Goal: Navigation & Orientation: Find specific page/section

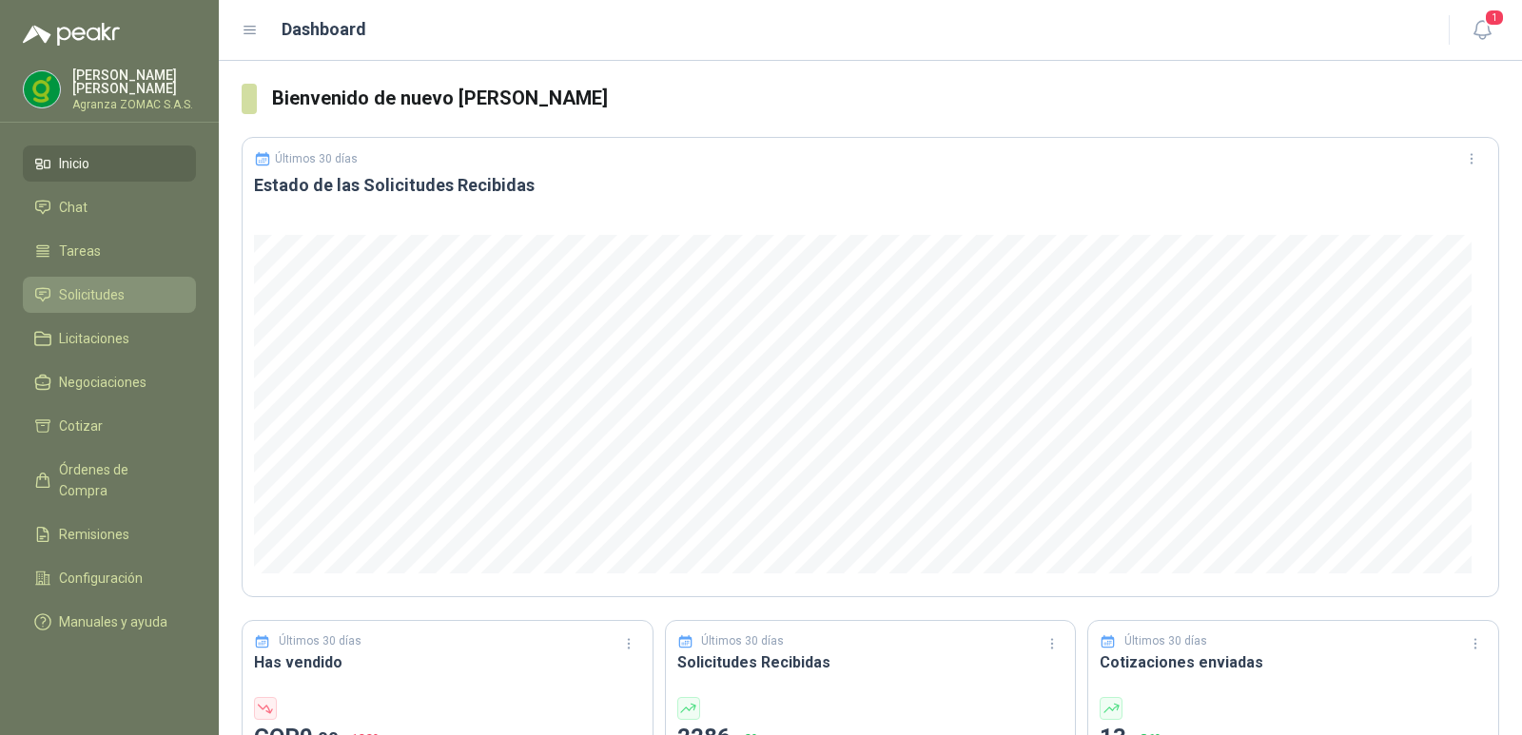
click at [136, 287] on li "Solicitudes" at bounding box center [109, 294] width 150 height 21
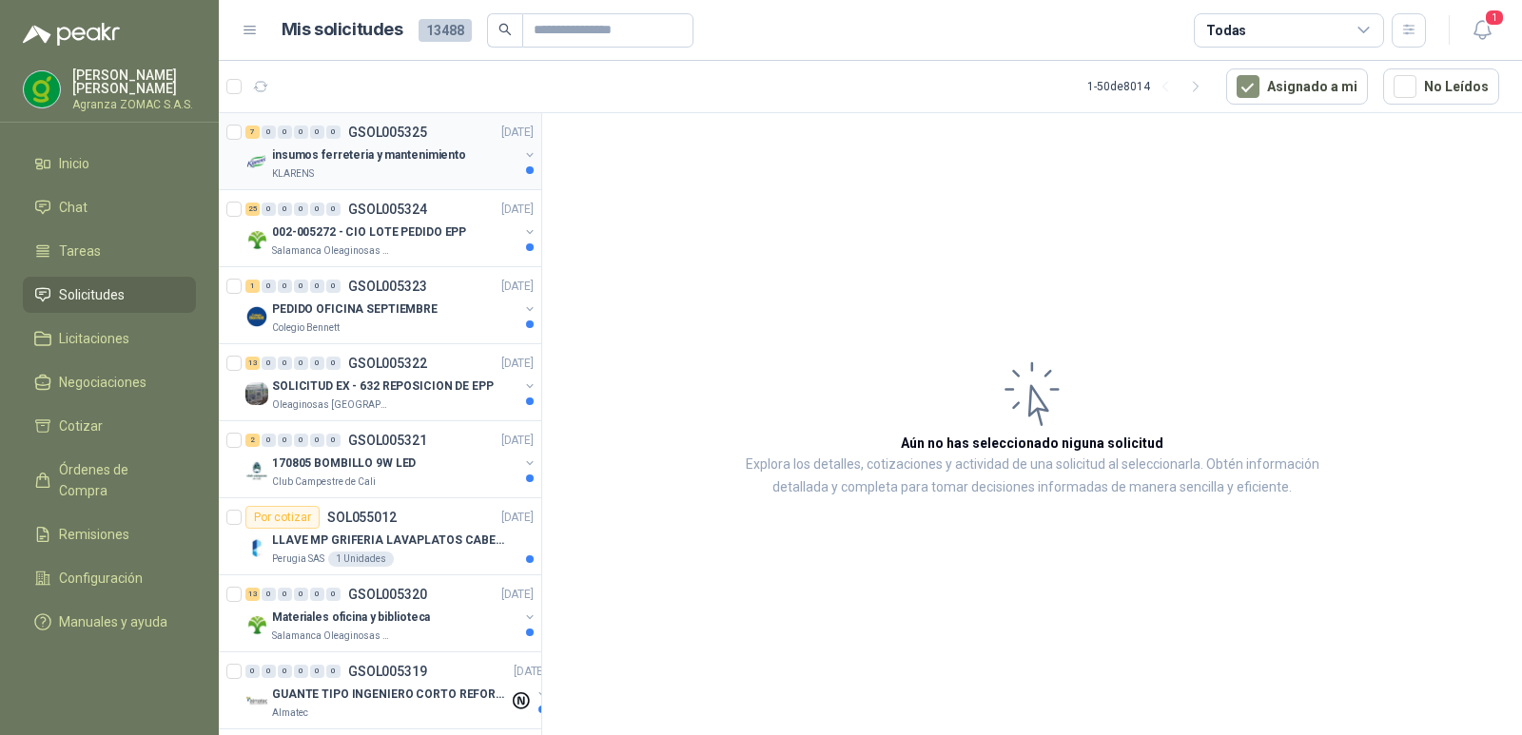
click at [477, 149] on div "insumos ferreteria y mantenimiento" at bounding box center [395, 155] width 246 height 23
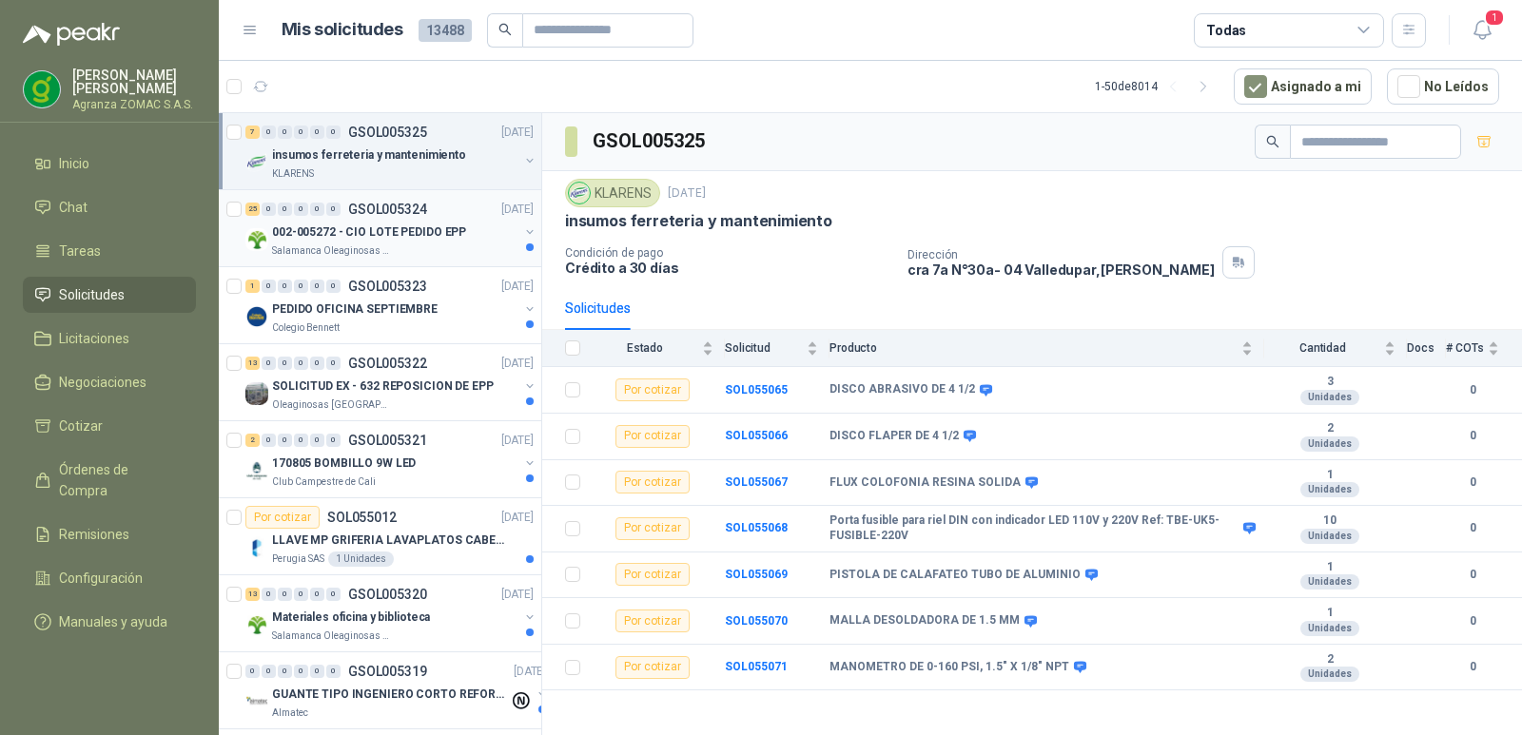
click at [402, 221] on div "002-005272 - CIO LOTE PEDIDO EPP" at bounding box center [395, 232] width 246 height 23
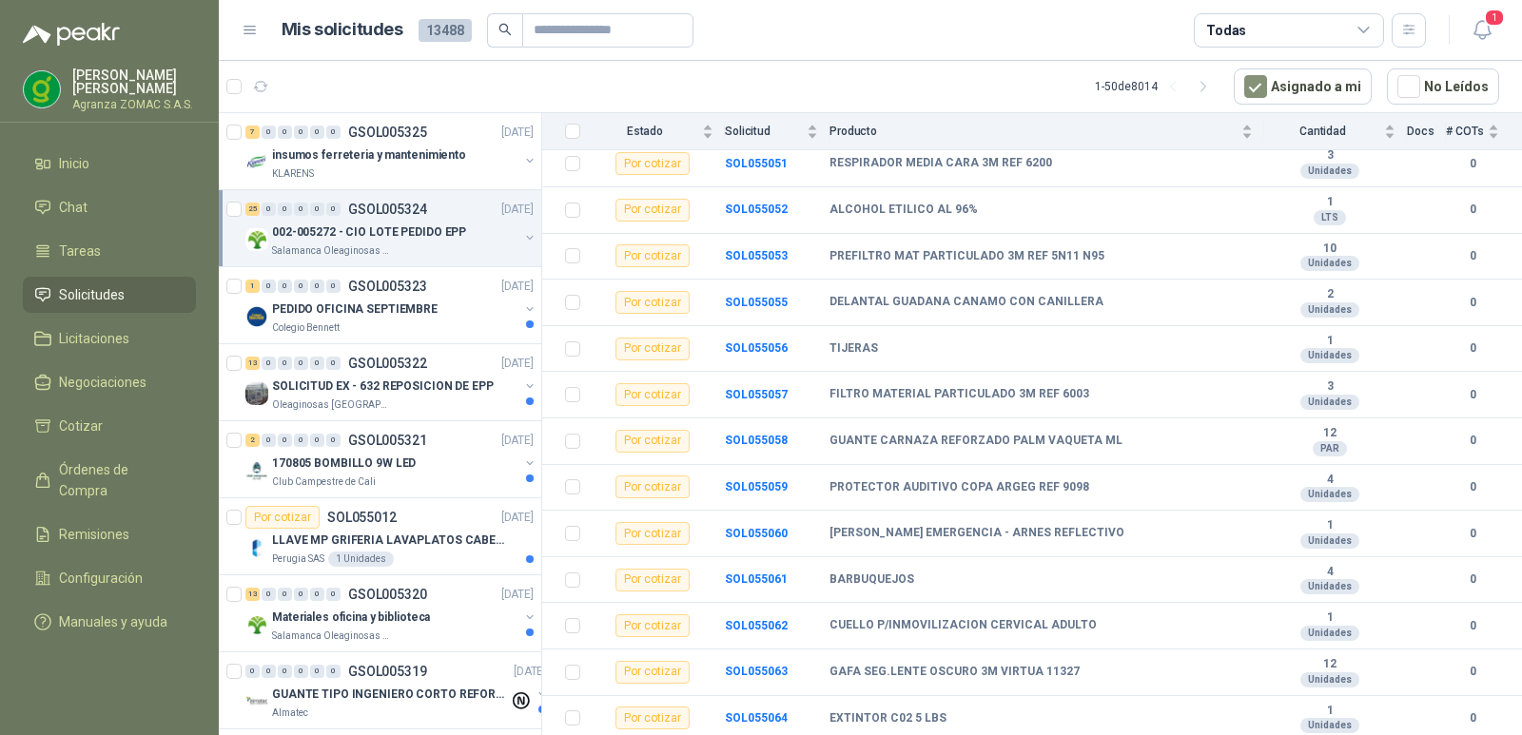
scroll to position [791, 0]
click at [437, 320] on div "PEDIDO OFICINA SEPTIEMBRE" at bounding box center [395, 309] width 246 height 23
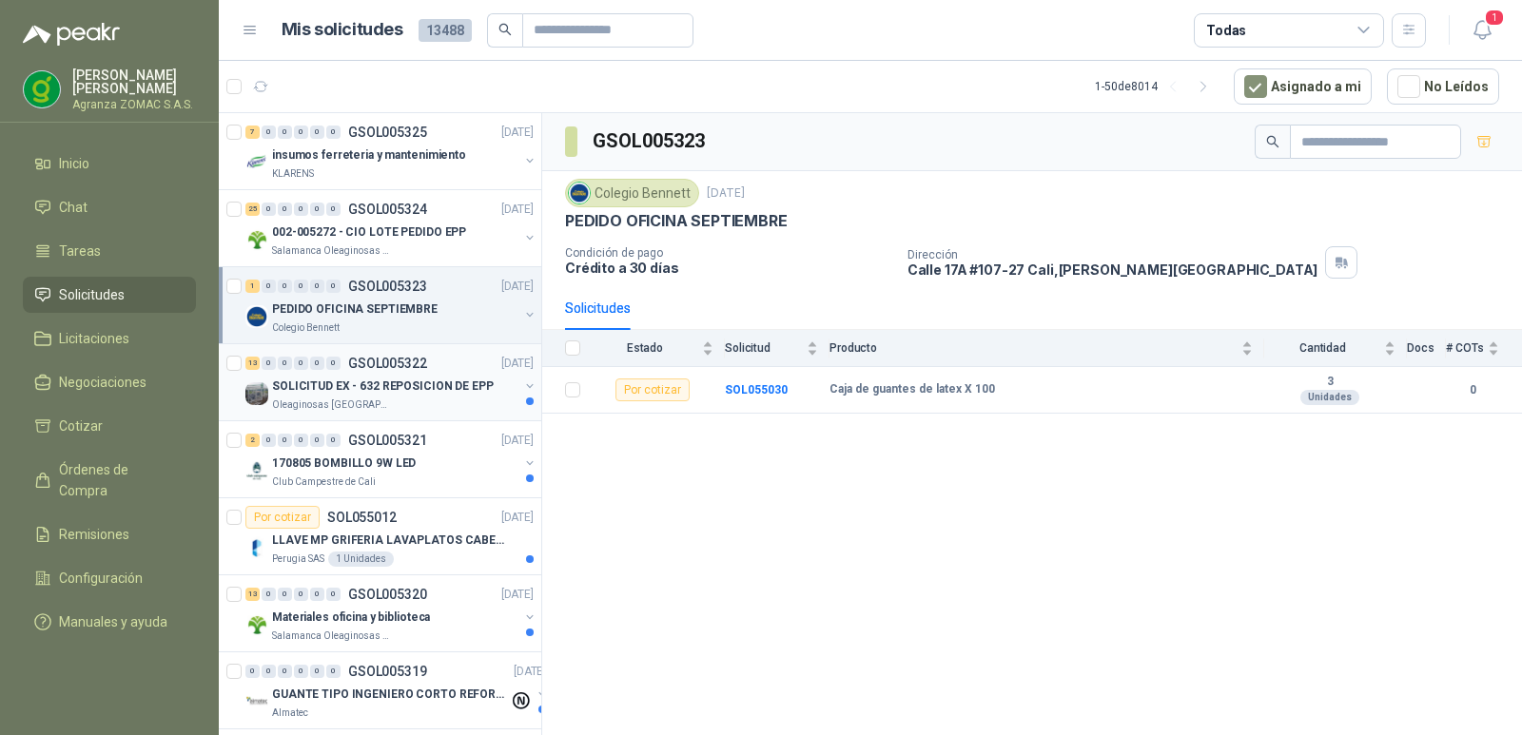
click at [431, 394] on p "SOLICITUD EX - 632 REPOSICION DE EPP" at bounding box center [383, 387] width 222 height 18
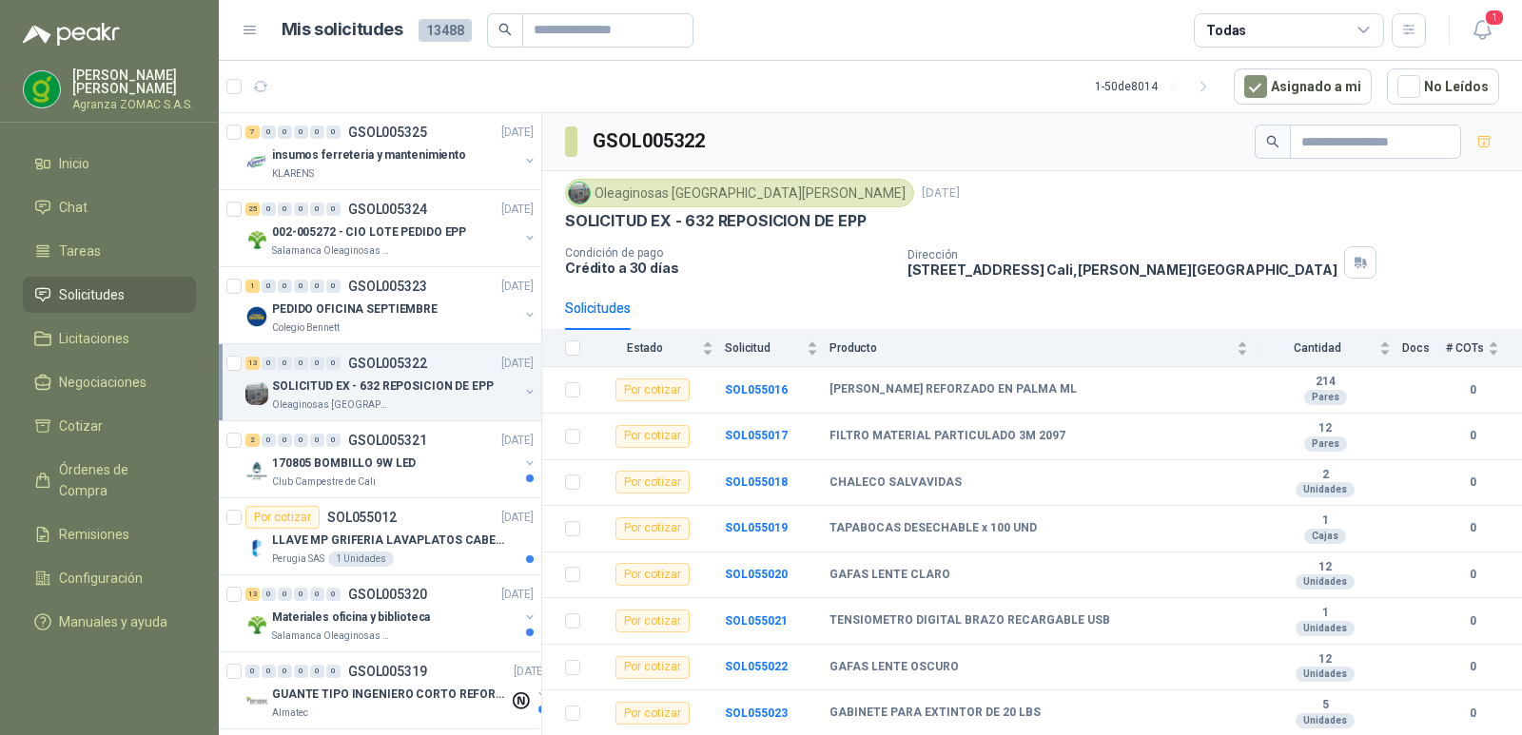
scroll to position [239, 0]
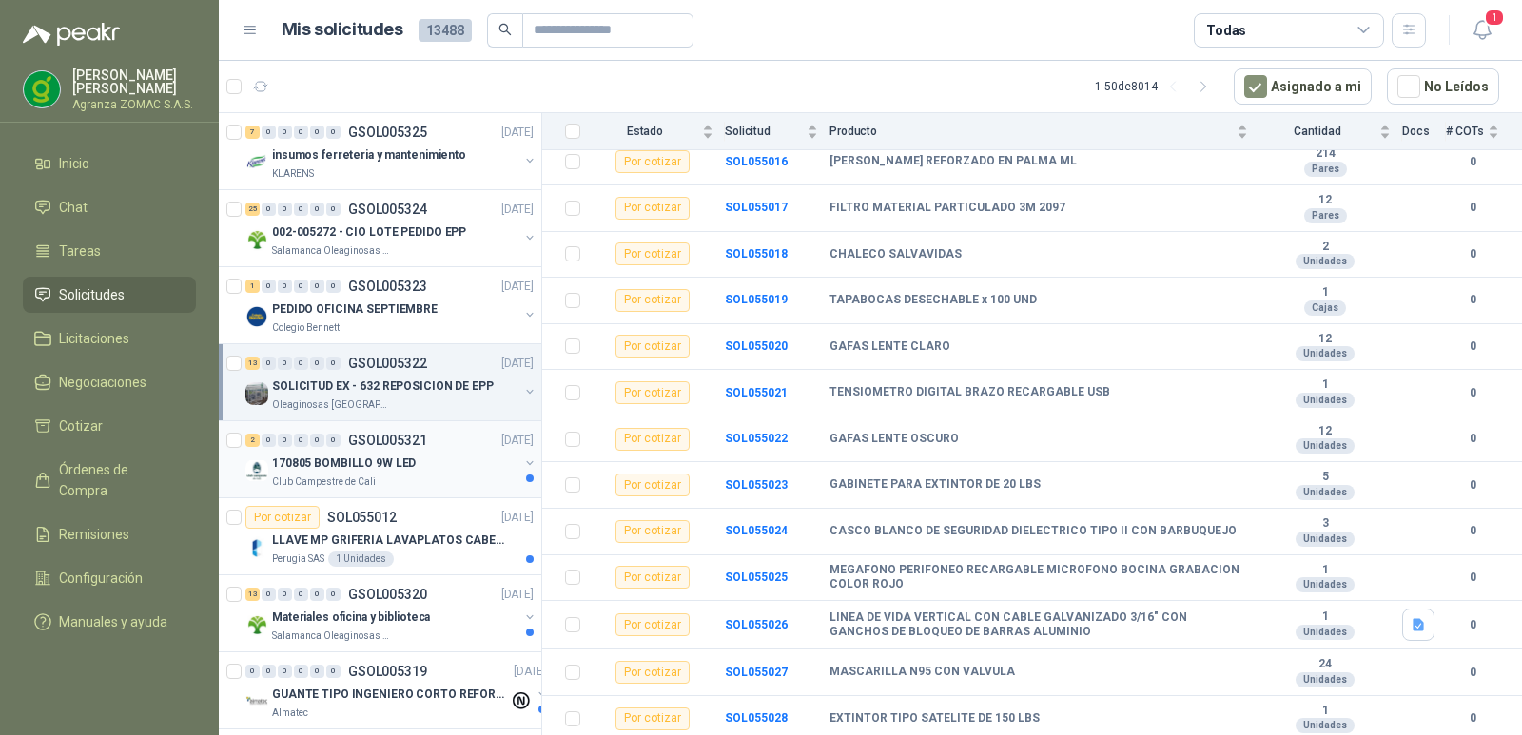
click at [414, 474] on div "170805 BOMBILLO 9W LED" at bounding box center [395, 463] width 246 height 23
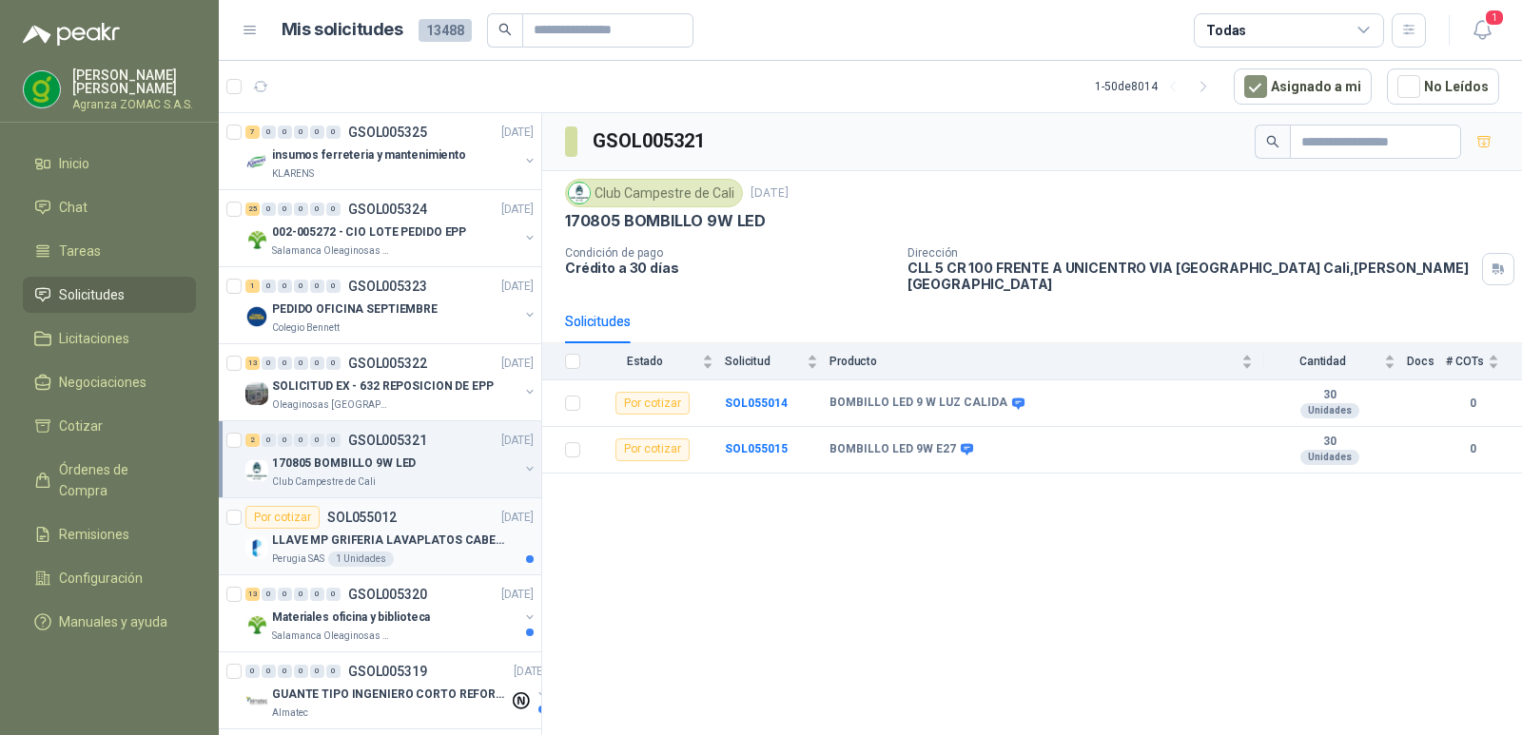
click at [421, 527] on div "Por cotizar SOL055012 [DATE]" at bounding box center [389, 517] width 288 height 23
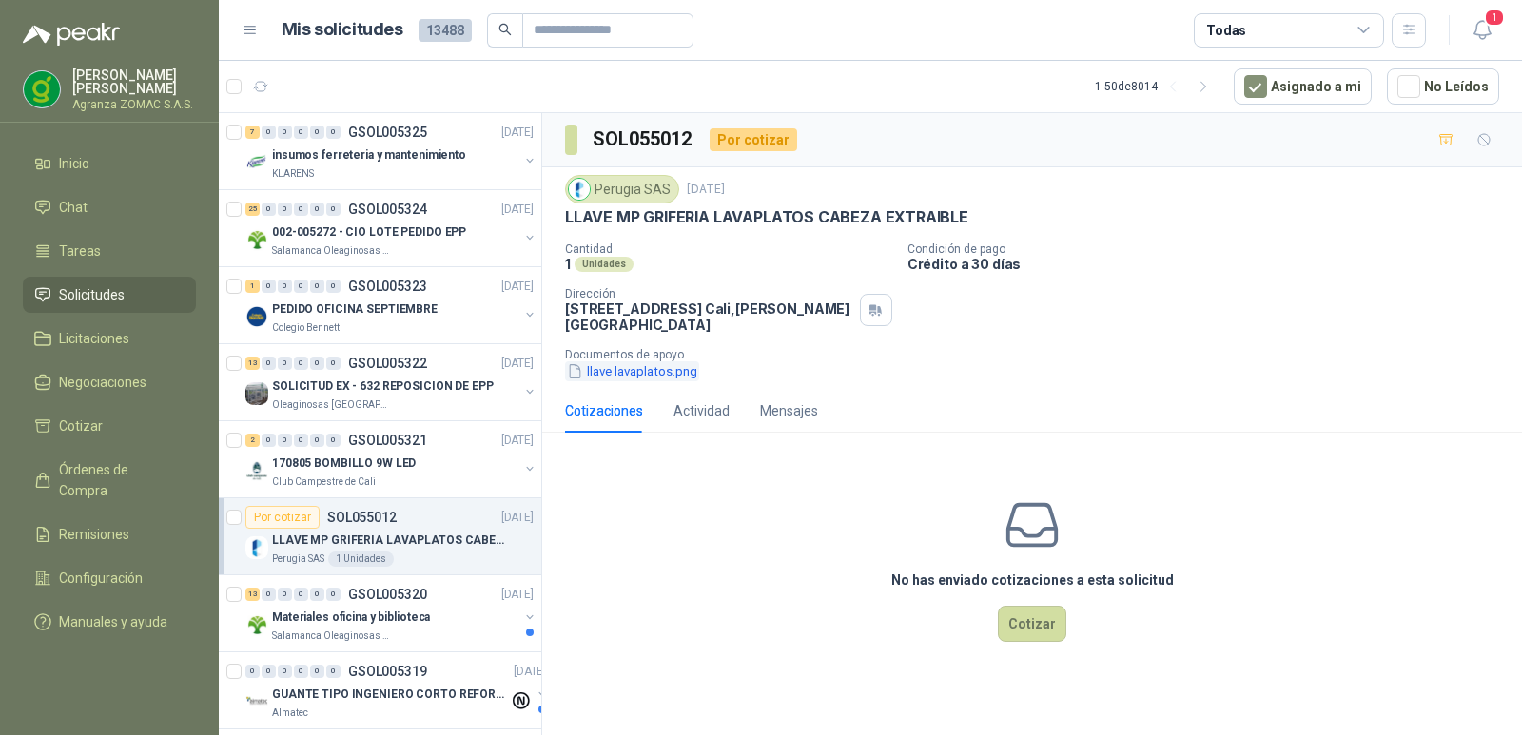
click at [656, 381] on button "llave lavaplatos.png" at bounding box center [632, 371] width 134 height 20
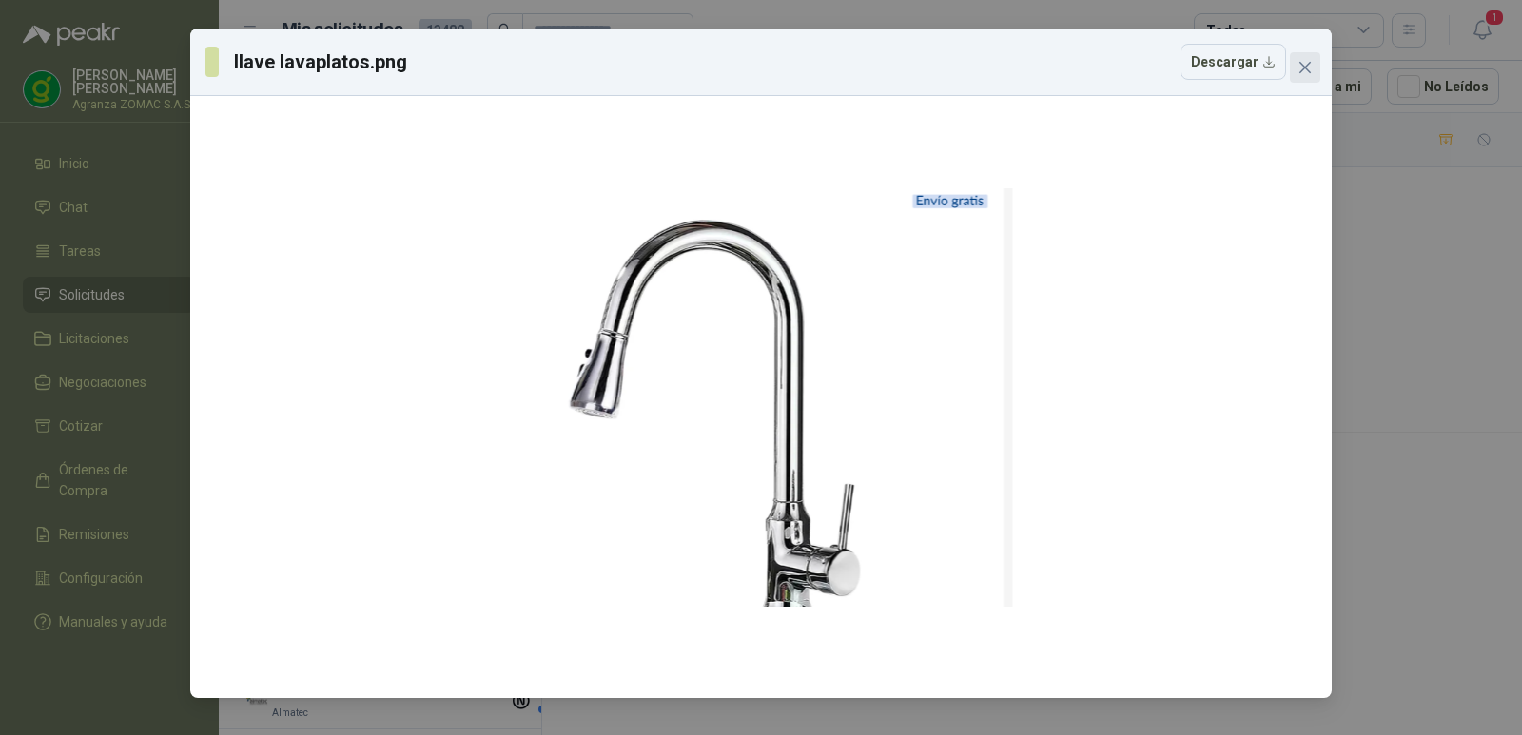
click at [1300, 69] on icon "close" at bounding box center [1305, 67] width 15 height 15
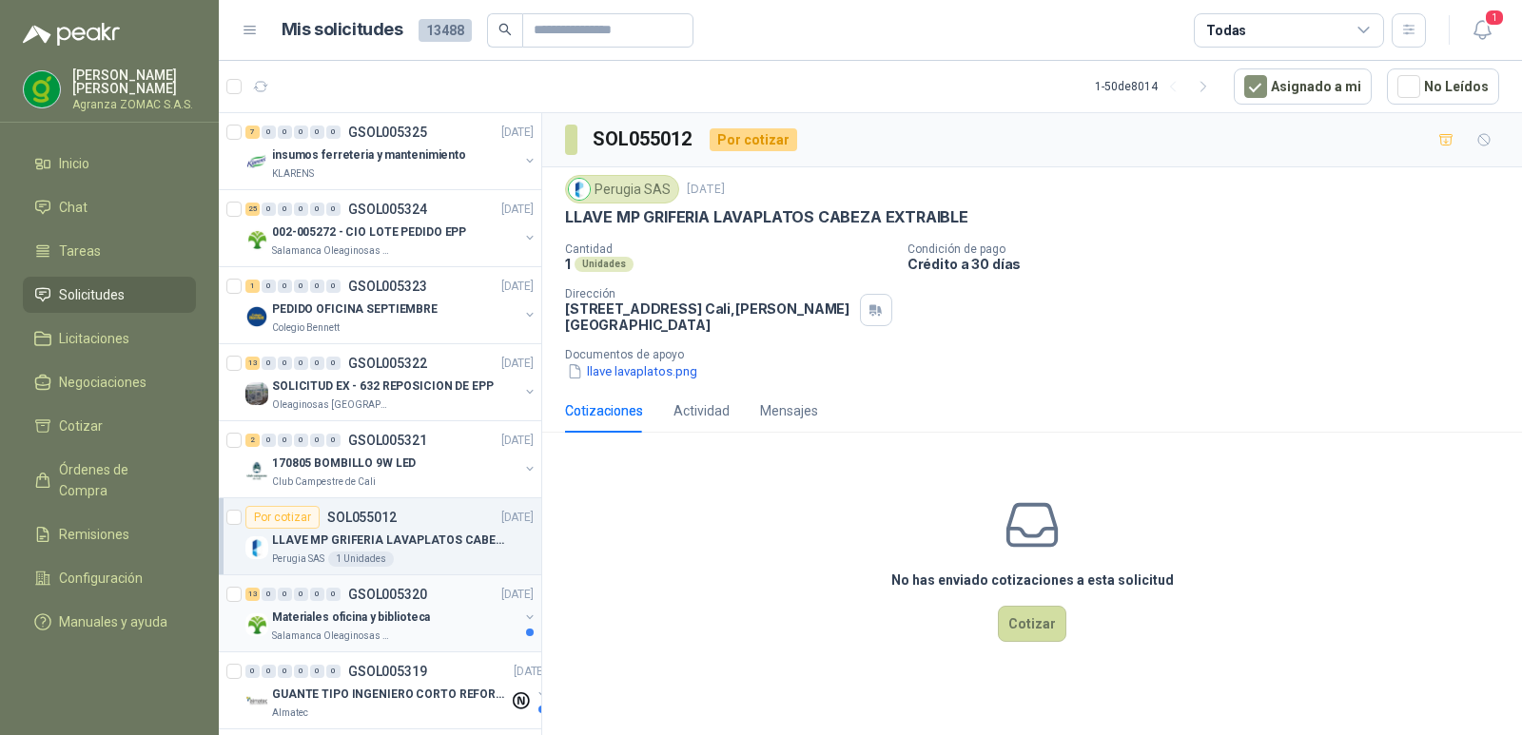
click at [400, 621] on p "Materiales oficina y biblioteca" at bounding box center [351, 618] width 158 height 18
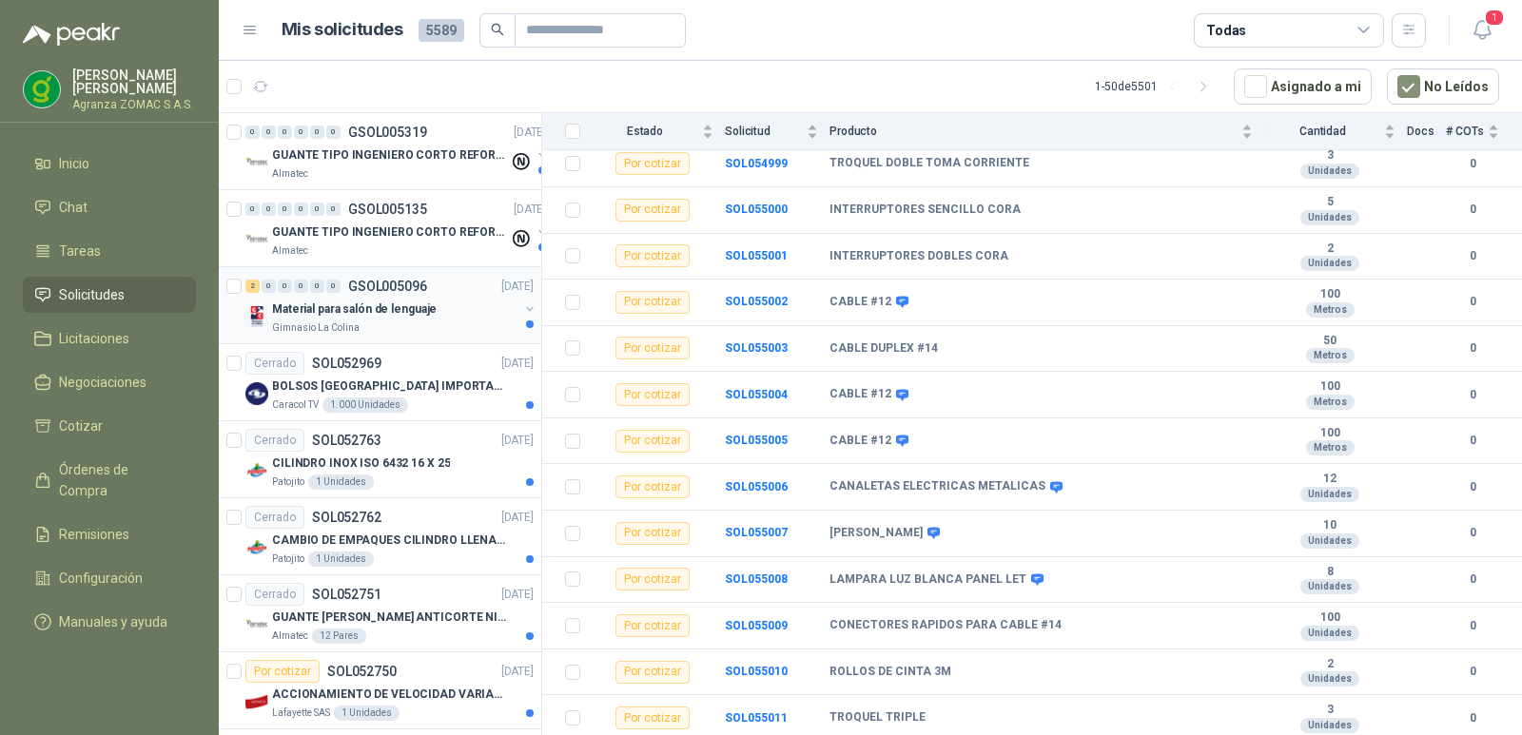
click at [449, 314] on div "Material para salón de lenguaje" at bounding box center [395, 309] width 246 height 23
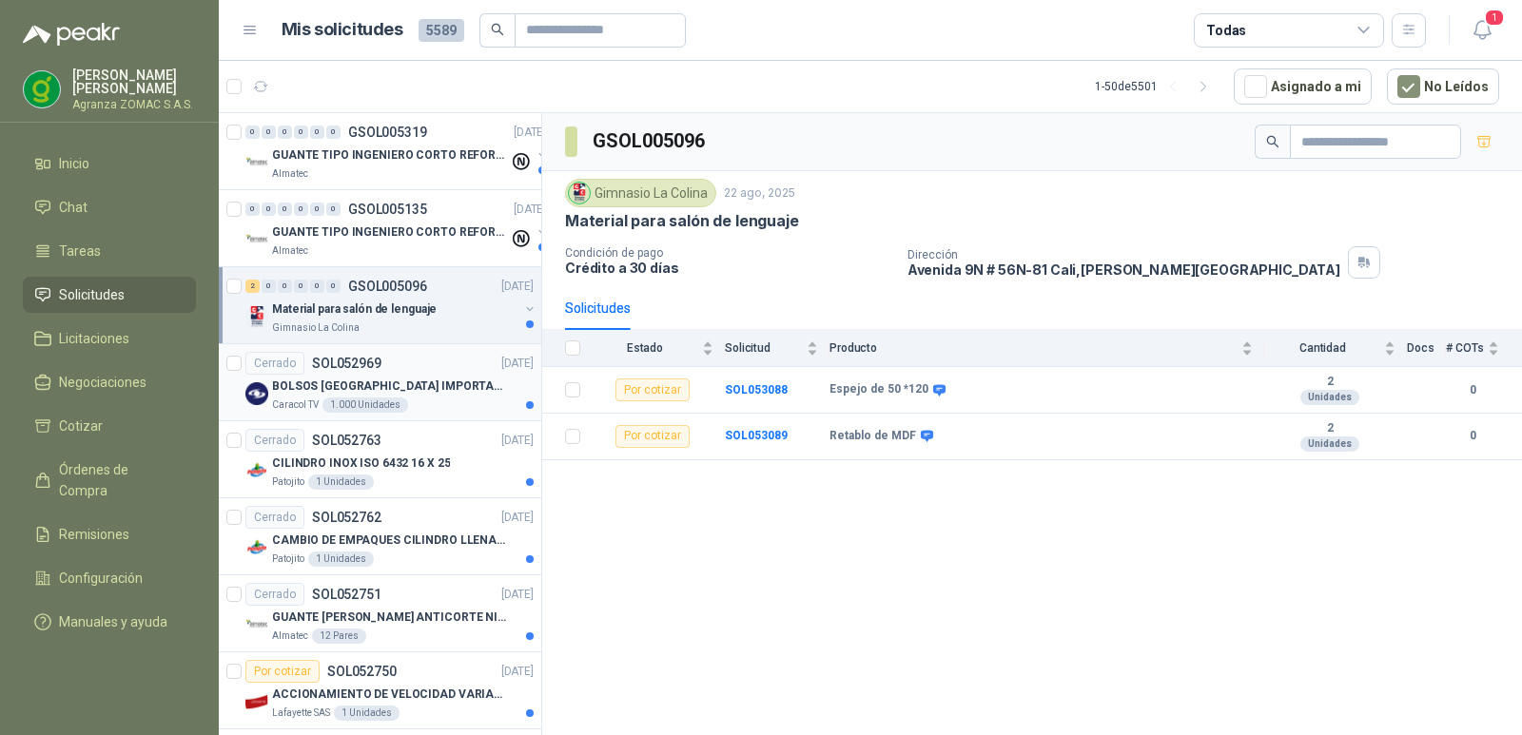
click at [434, 393] on p "BOLSOS [GEOGRAPHIC_DATA] IMPORTADO [GEOGRAPHIC_DATA]-397-1" at bounding box center [390, 387] width 237 height 18
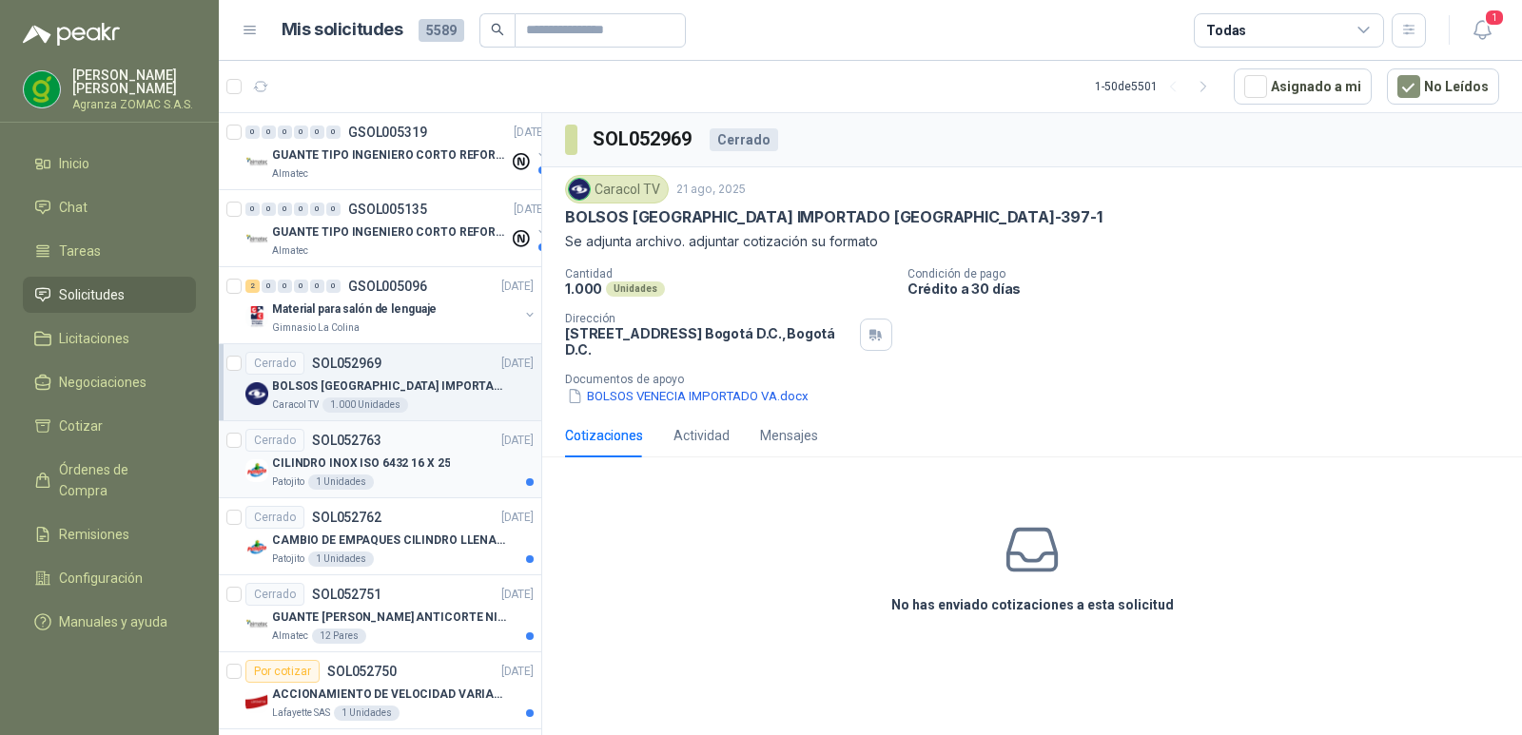
click at [428, 461] on p "CILINDRO INOX ISO 6432 16 X 25" at bounding box center [361, 464] width 178 height 18
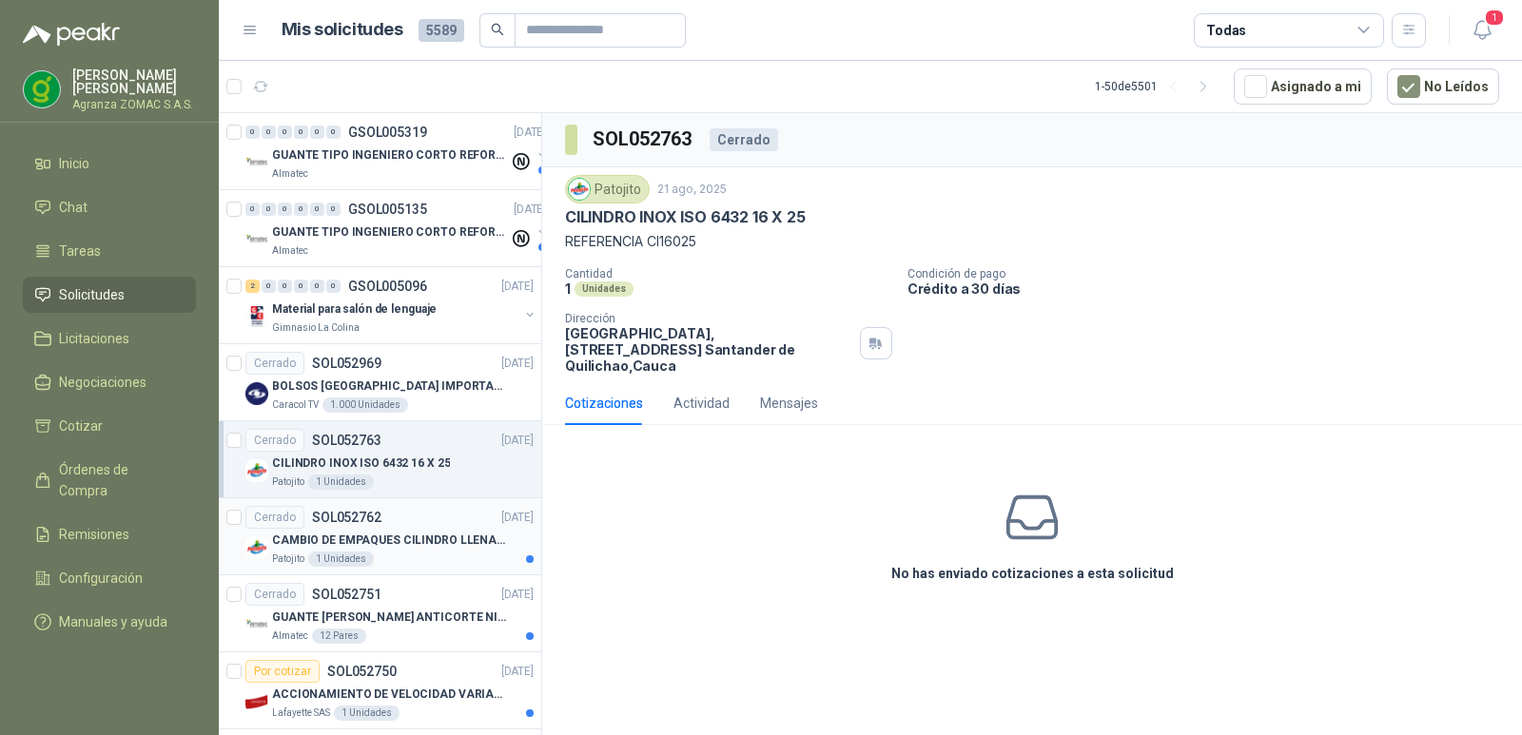
click at [429, 547] on p "CAMBIO DE EMPAQUES CILINDRO LLENADORA MANUALNUAL" at bounding box center [390, 541] width 237 height 18
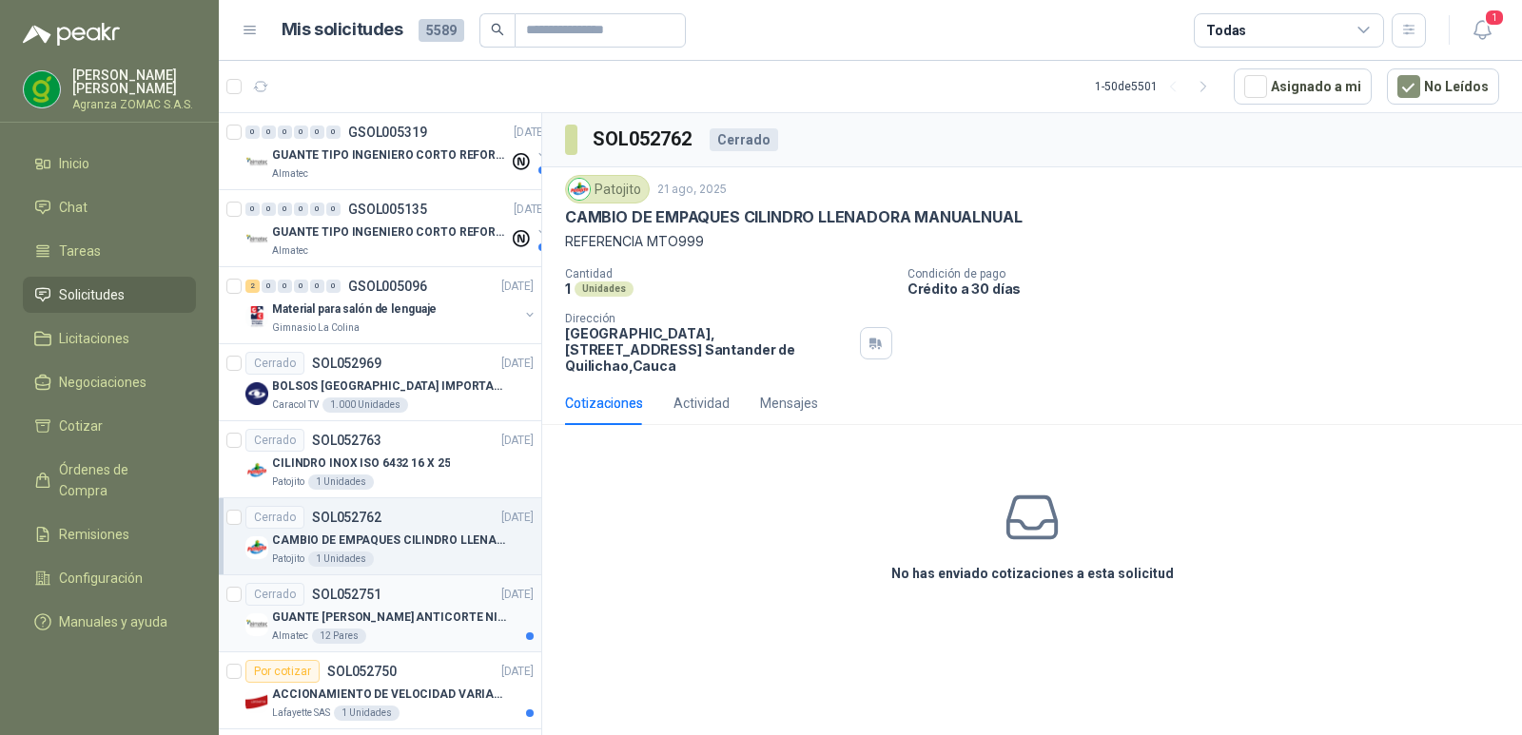
click at [429, 613] on p "GUANTE [PERSON_NAME] ANTICORTE NIV 5 TALLA L" at bounding box center [390, 618] width 237 height 18
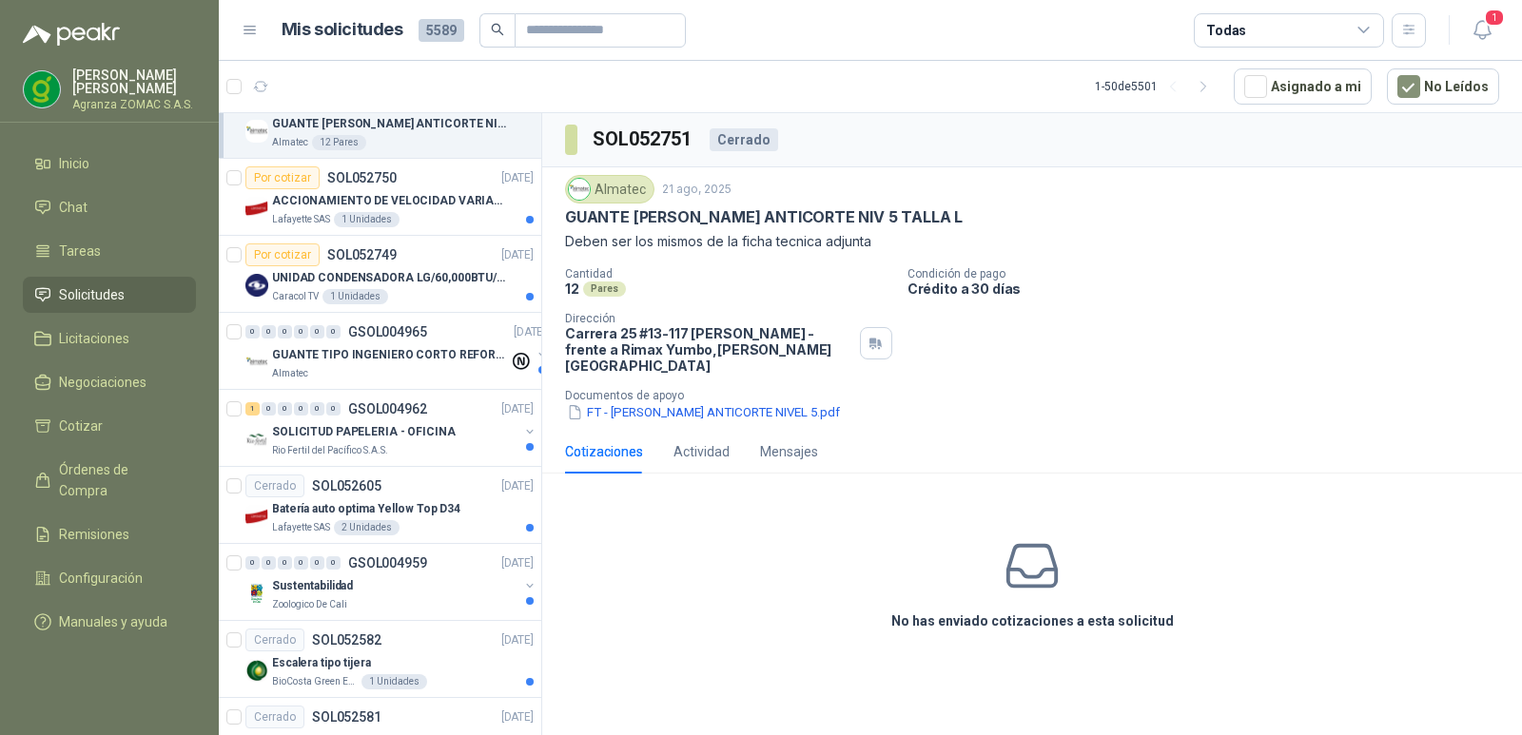
scroll to position [547, 0]
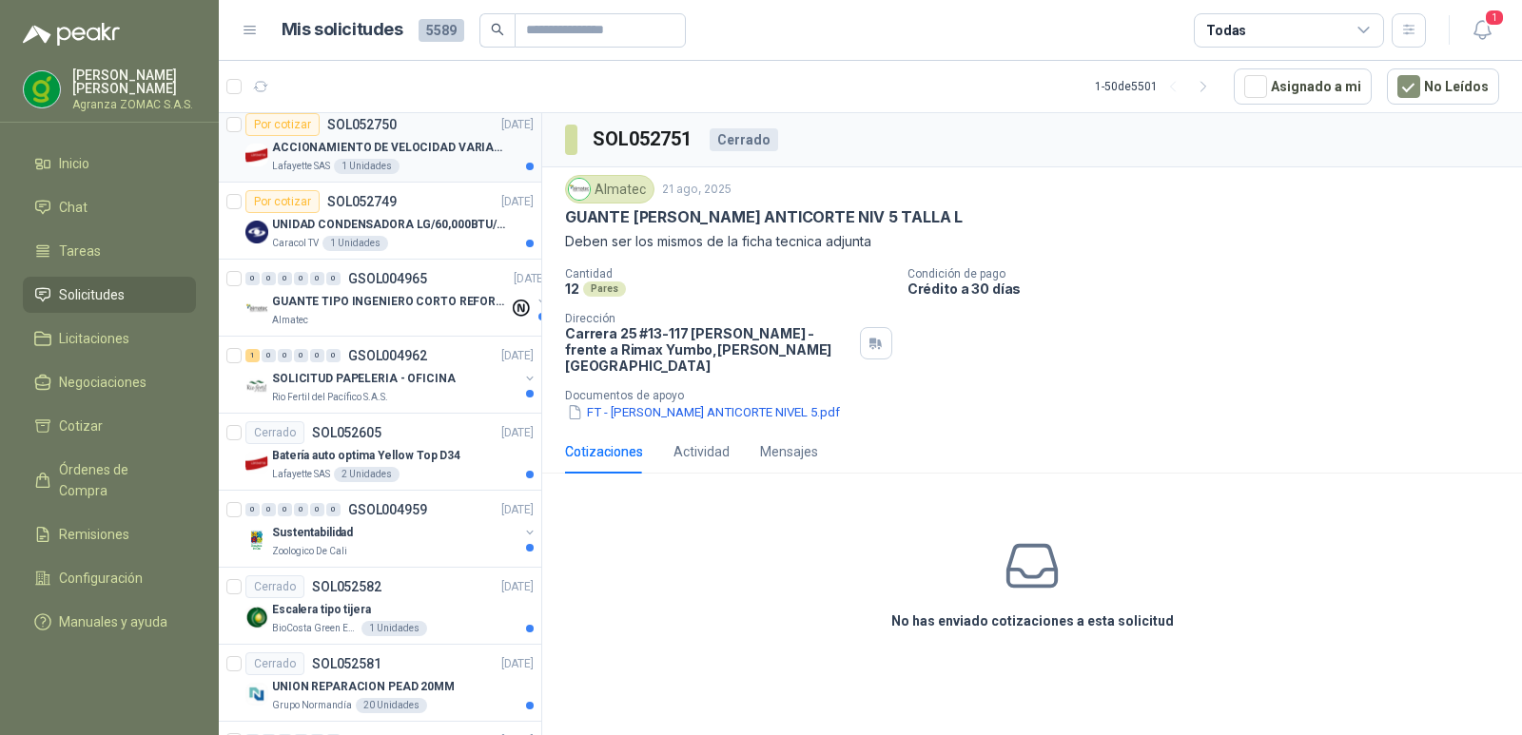
click at [436, 167] on div "Lafayette SAS 1 Unidades" at bounding box center [403, 166] width 262 height 15
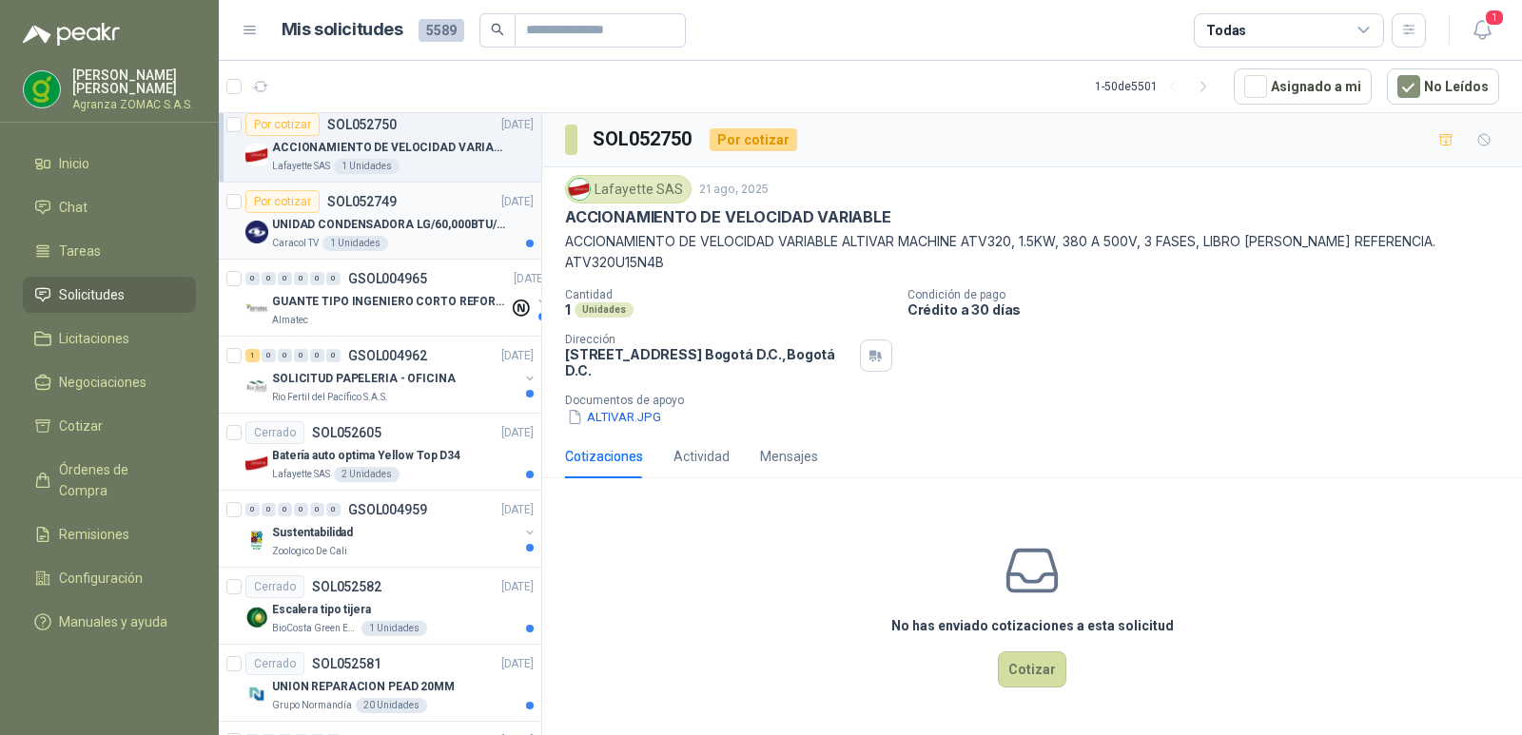
click at [430, 233] on p "UNIDAD CONDENSADORA LG/60,000BTU/220V/R410A: I" at bounding box center [390, 225] width 237 height 18
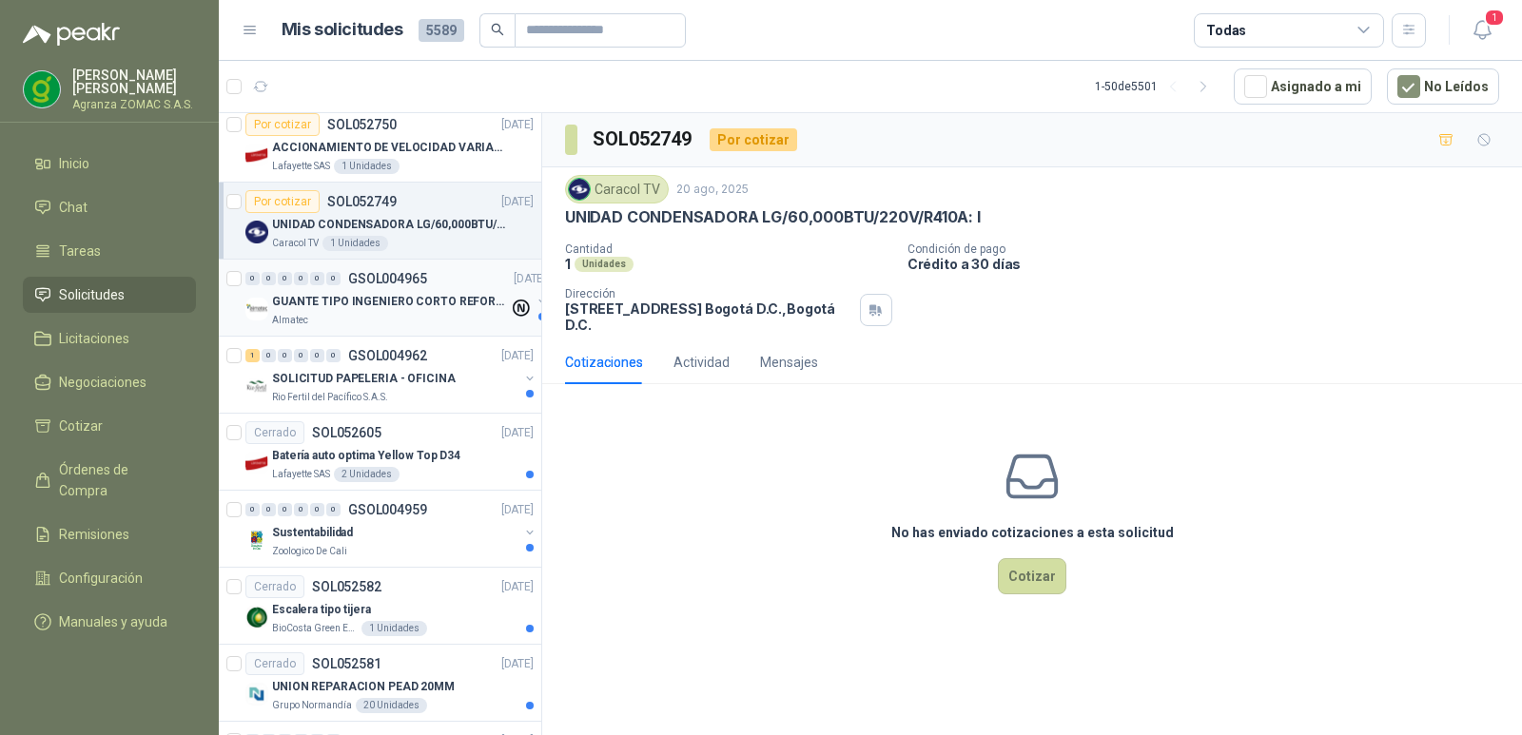
click at [420, 295] on p "GUANTE TIPO INGENIERO CORTO REFORZADO" at bounding box center [390, 302] width 237 height 18
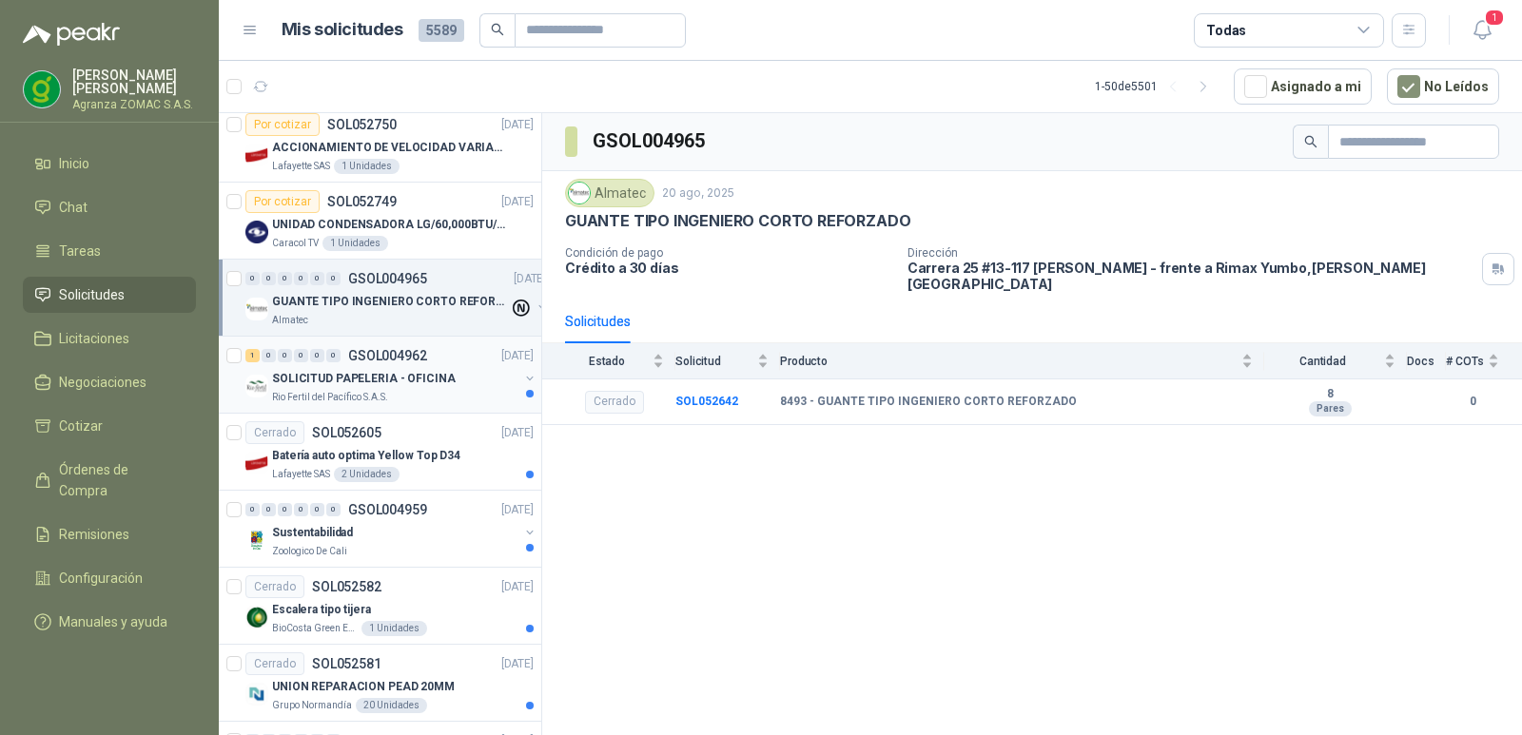
click at [437, 378] on p "SOLICITUD PAPELERIA - OFICINA" at bounding box center [364, 379] width 184 height 18
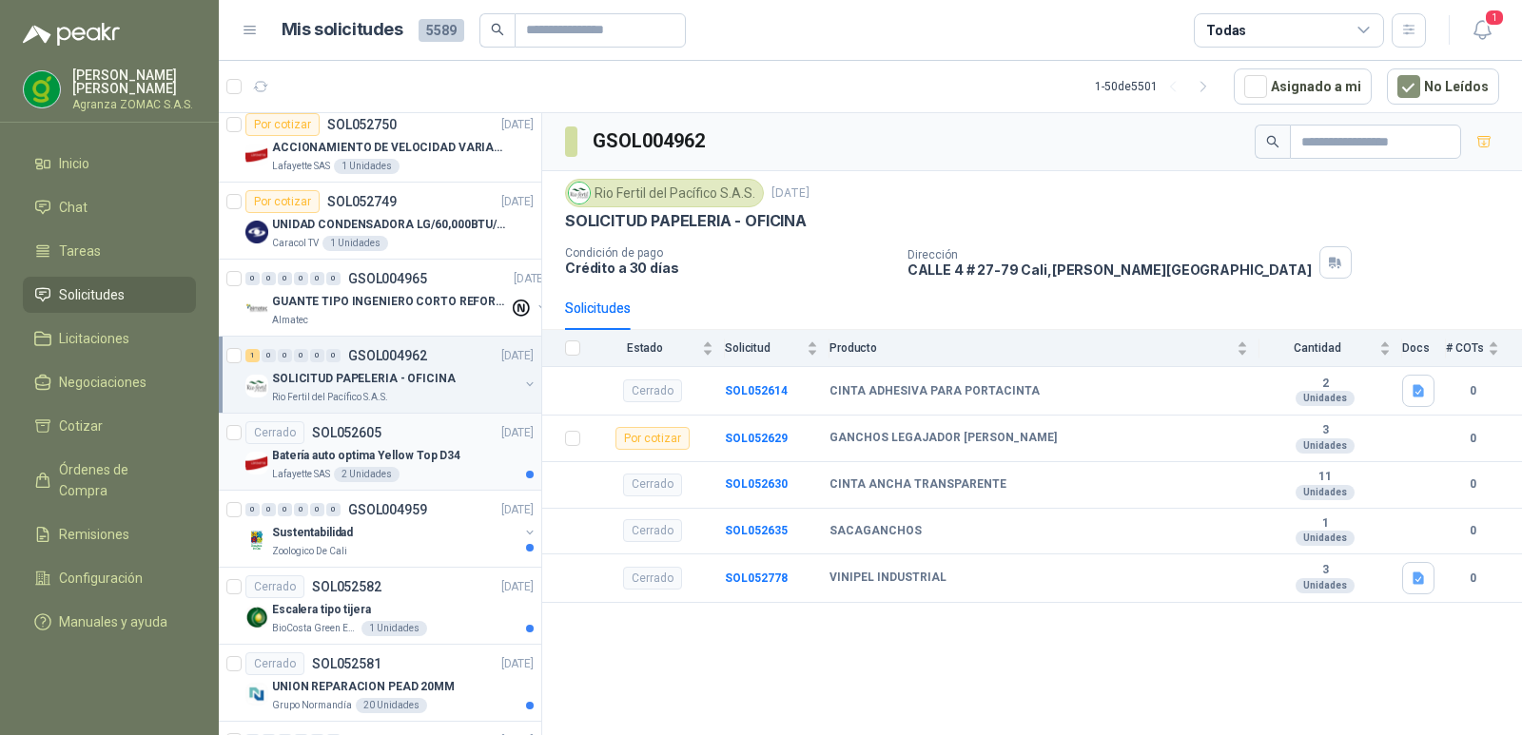
click at [419, 458] on p "Batería auto optima Yellow Top D34" at bounding box center [366, 456] width 188 height 18
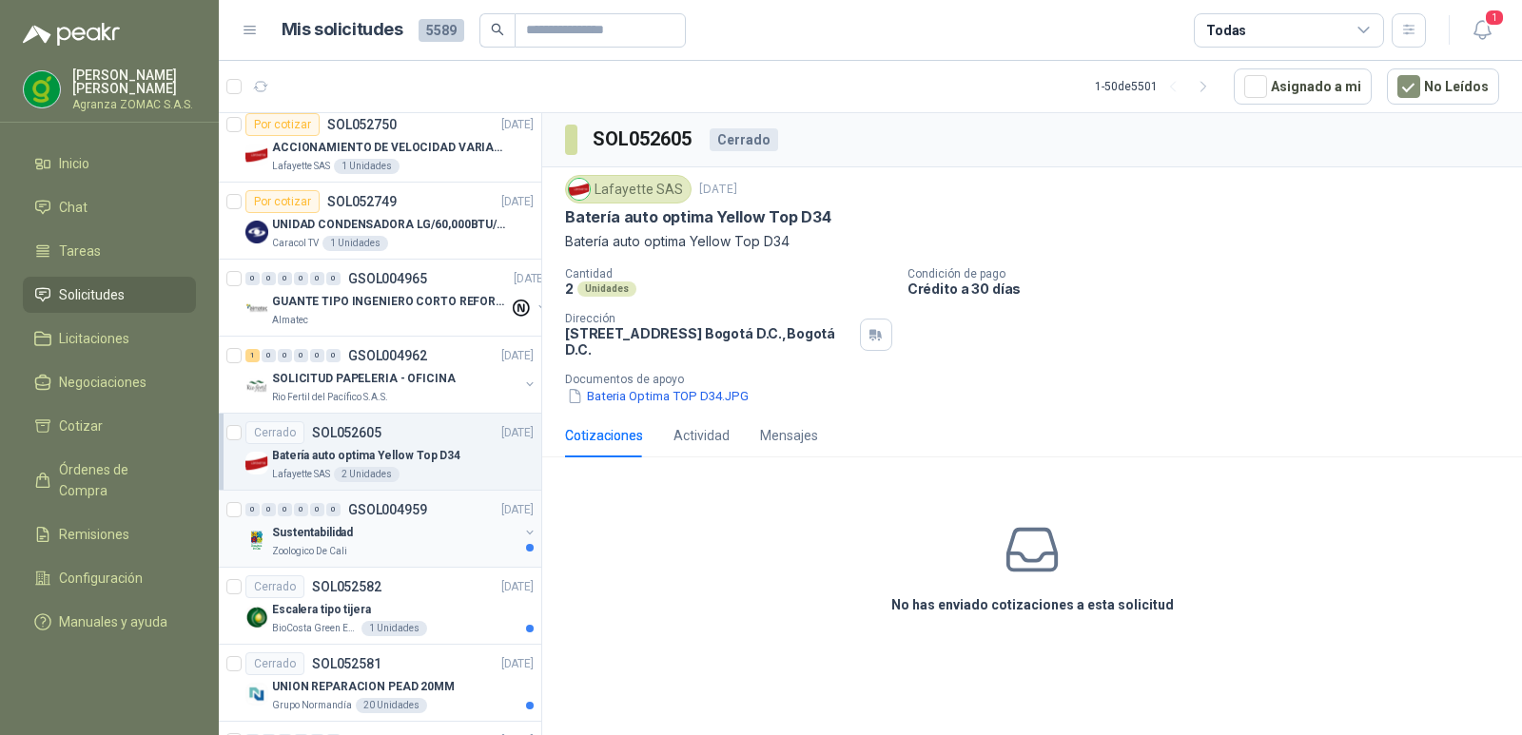
click at [447, 539] on div "Sustentabilidad" at bounding box center [395, 532] width 246 height 23
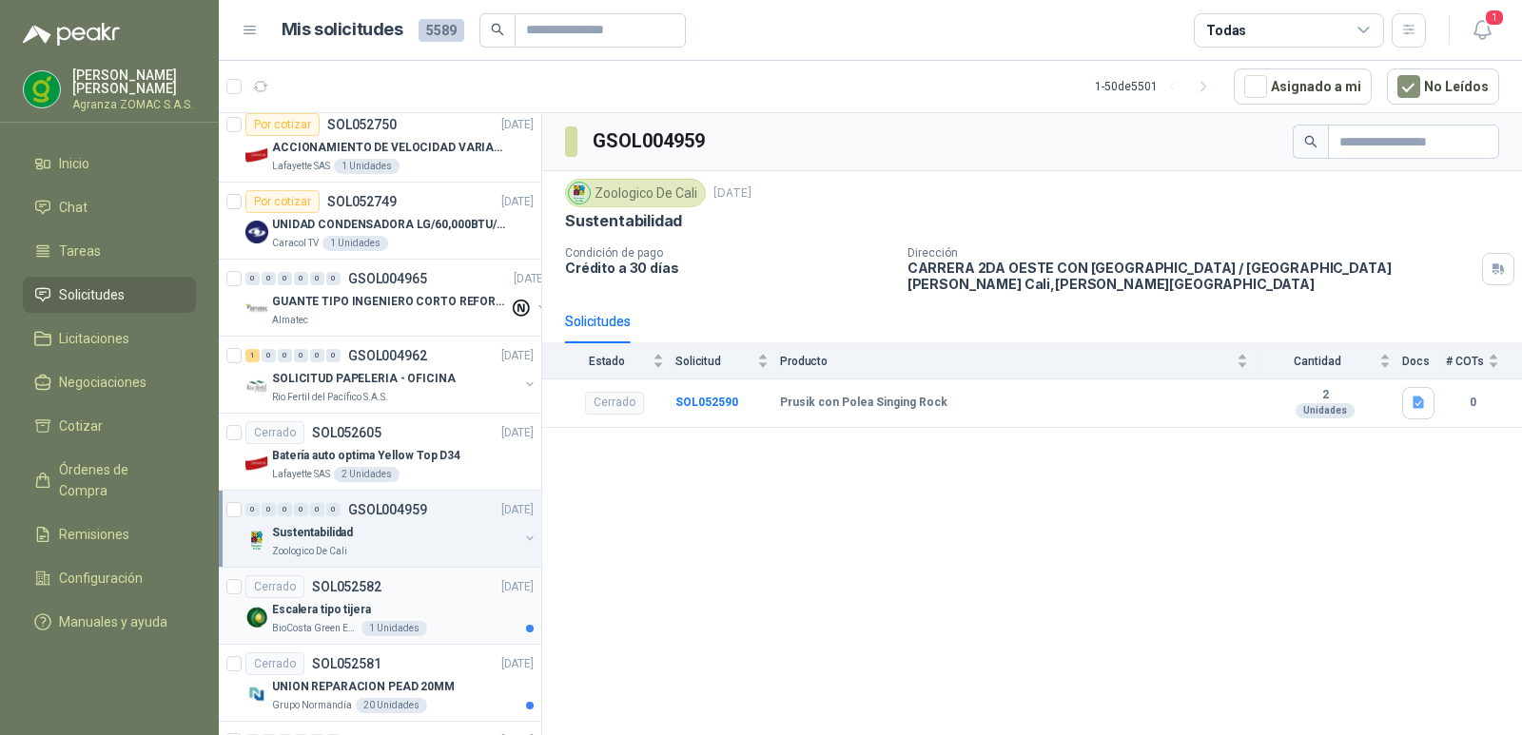
click at [434, 600] on div "Escalera tipo tijera" at bounding box center [403, 609] width 262 height 23
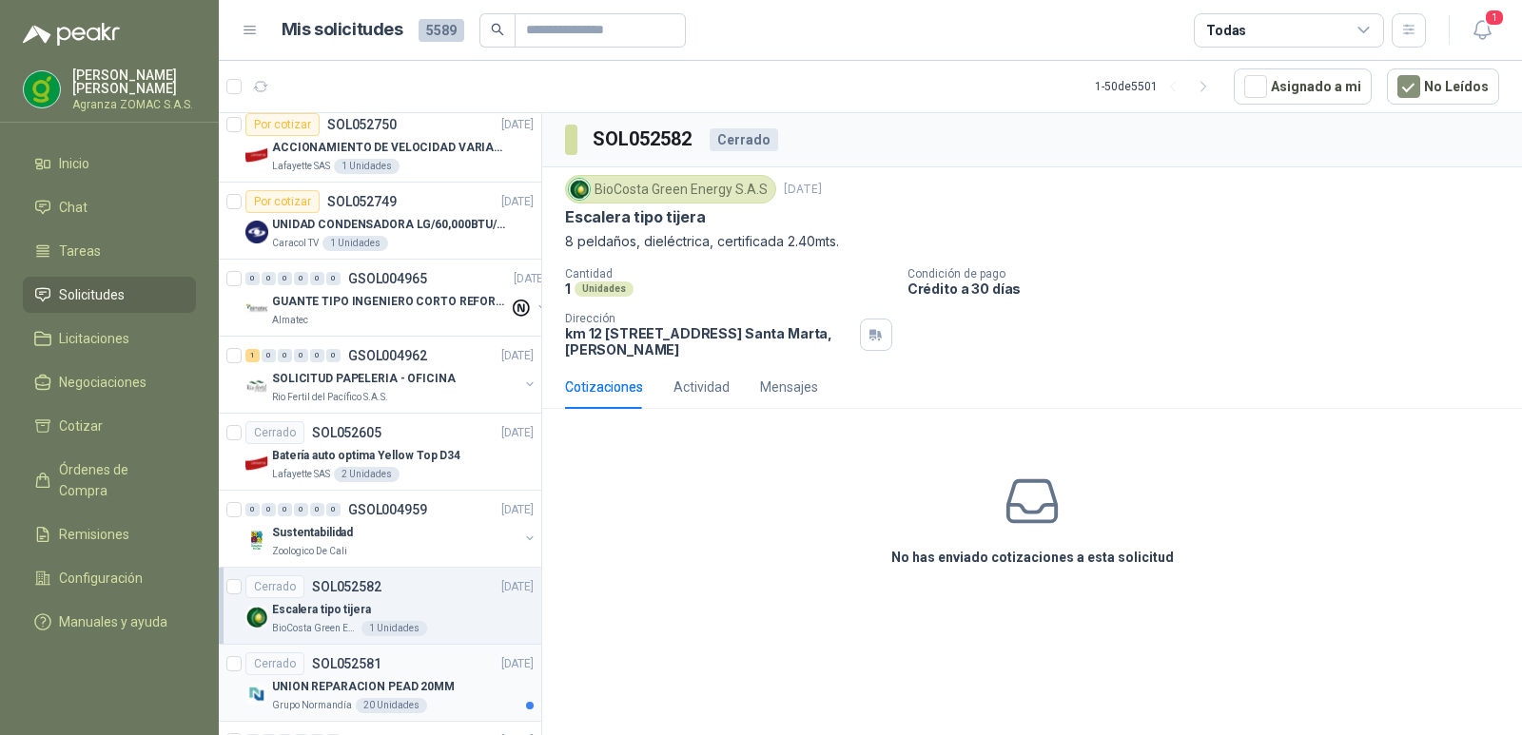
click at [470, 675] on div "UNION REPARACION PEAD 20MM" at bounding box center [403, 686] width 262 height 23
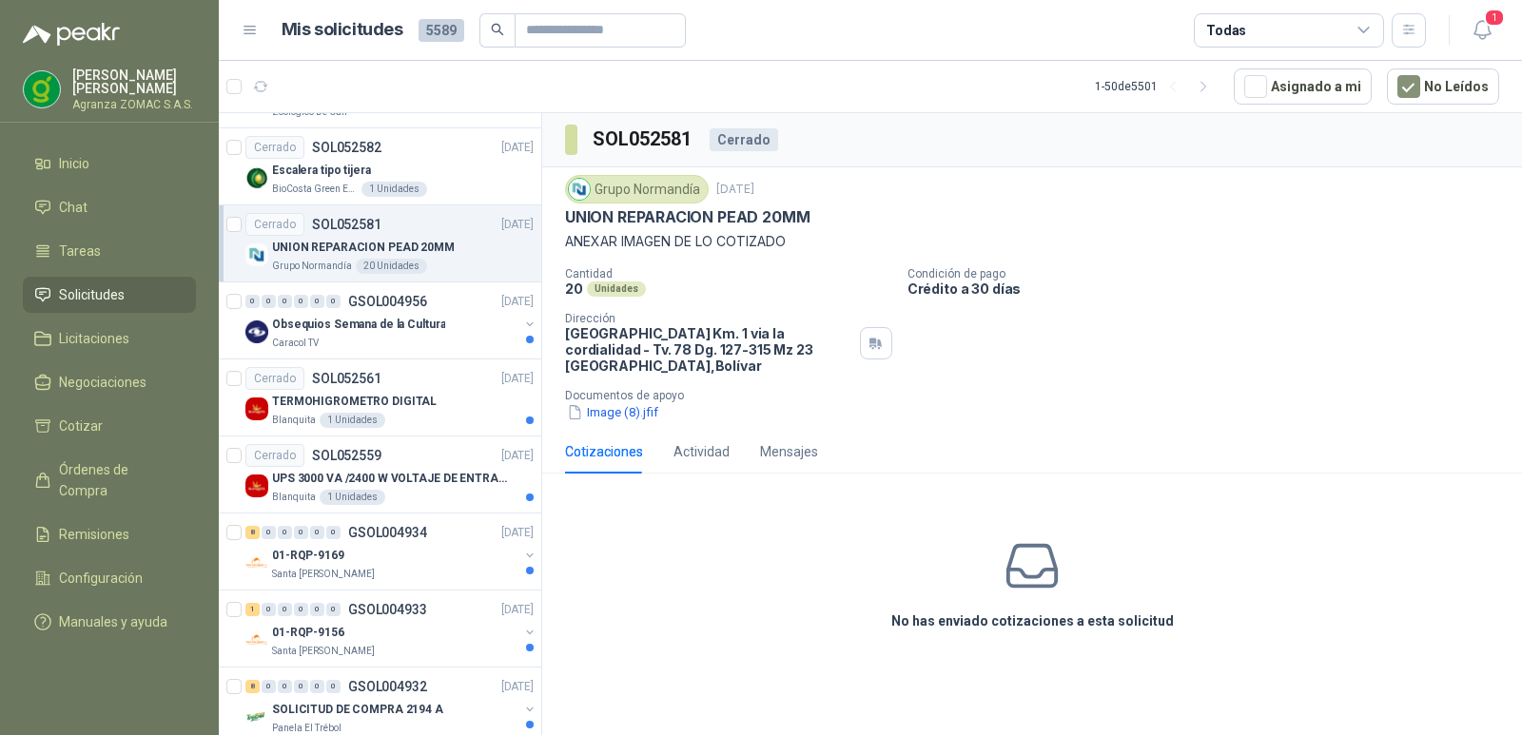
scroll to position [1010, 0]
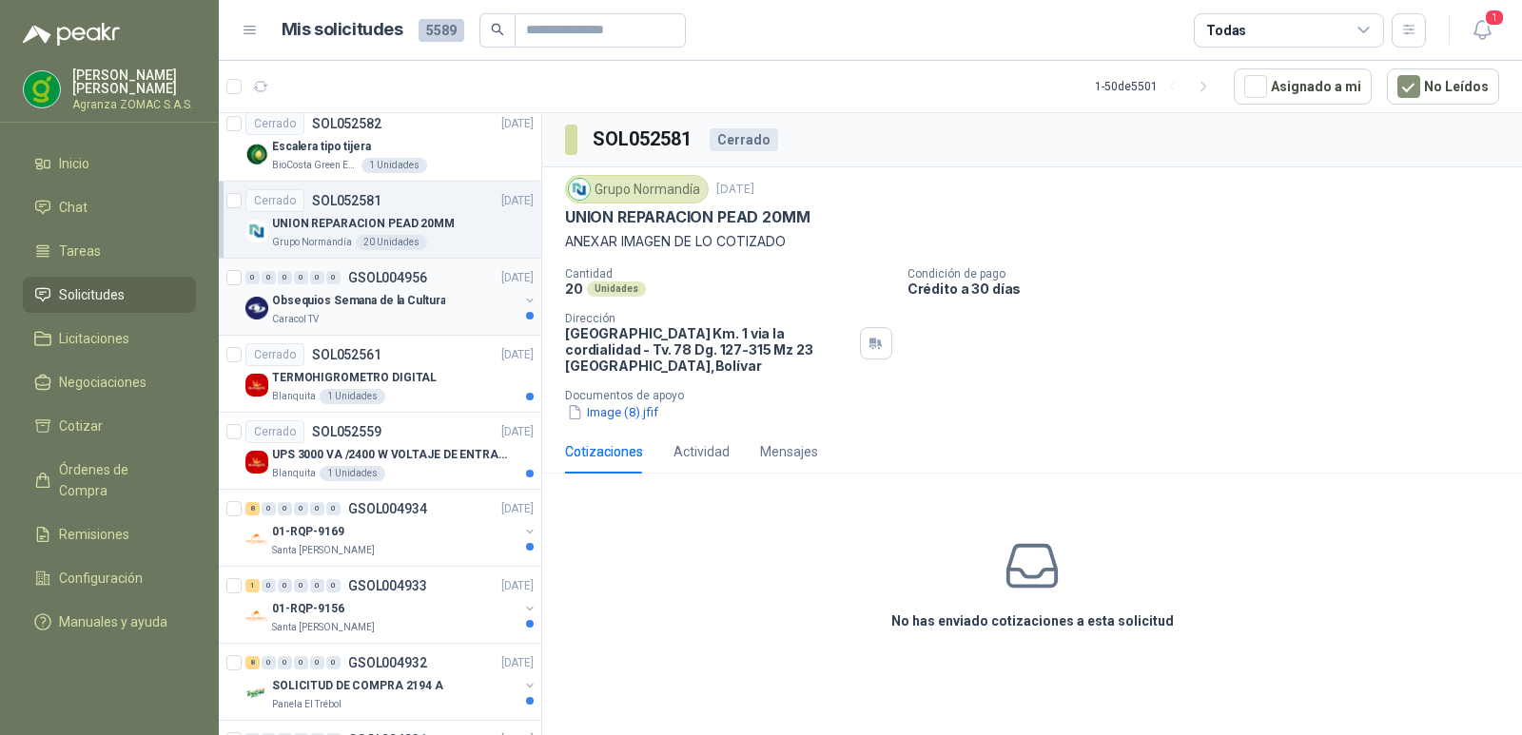
click at [434, 303] on p "Obsequios Semana de la Cultura" at bounding box center [358, 301] width 173 height 18
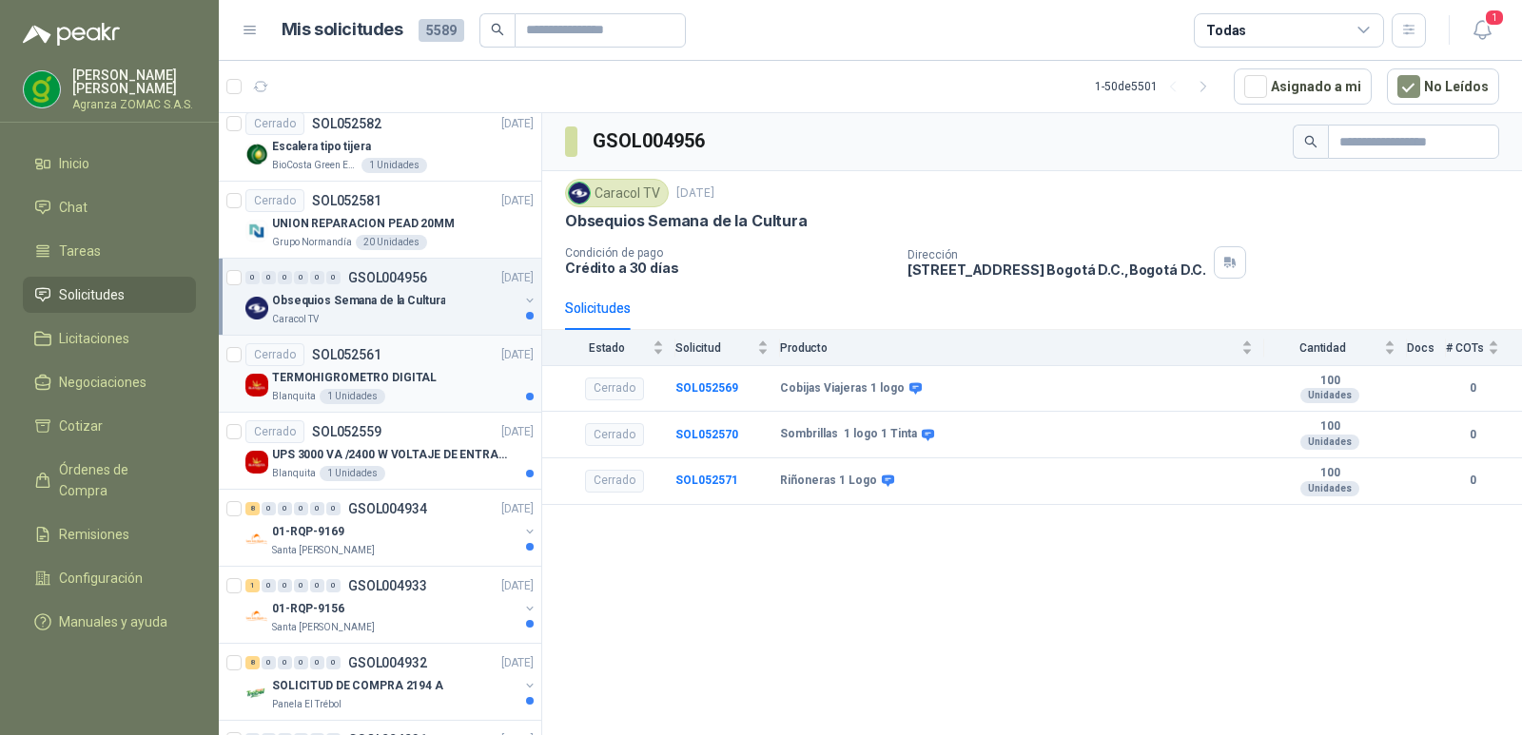
click at [439, 368] on div "TERMOHIGROMETRO DIGITAL" at bounding box center [403, 377] width 262 height 23
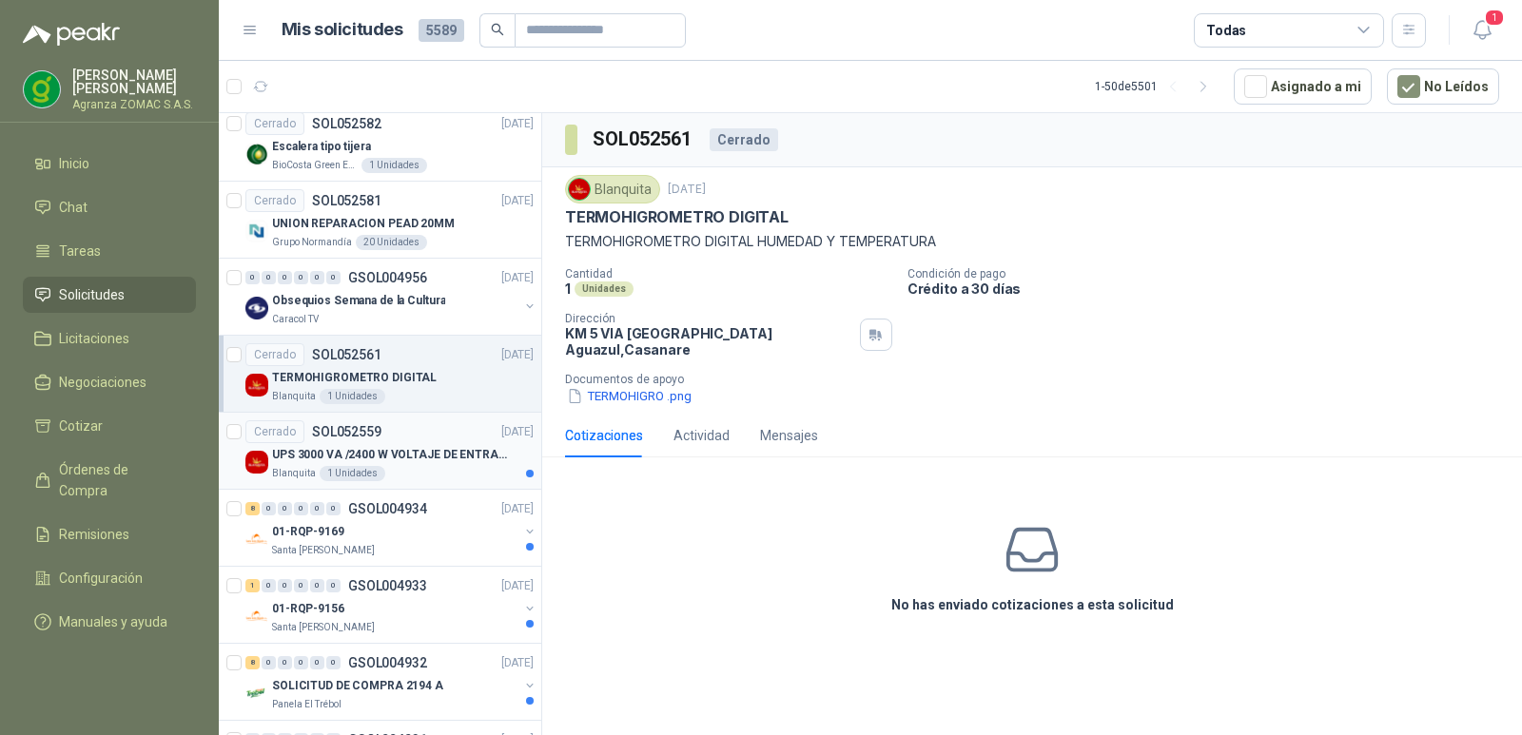
click at [439, 443] on div "UPS 3000 VA /2400 W VOLTAJE DE ENTRADA / SALIDA 12V ON LINE" at bounding box center [403, 454] width 262 height 23
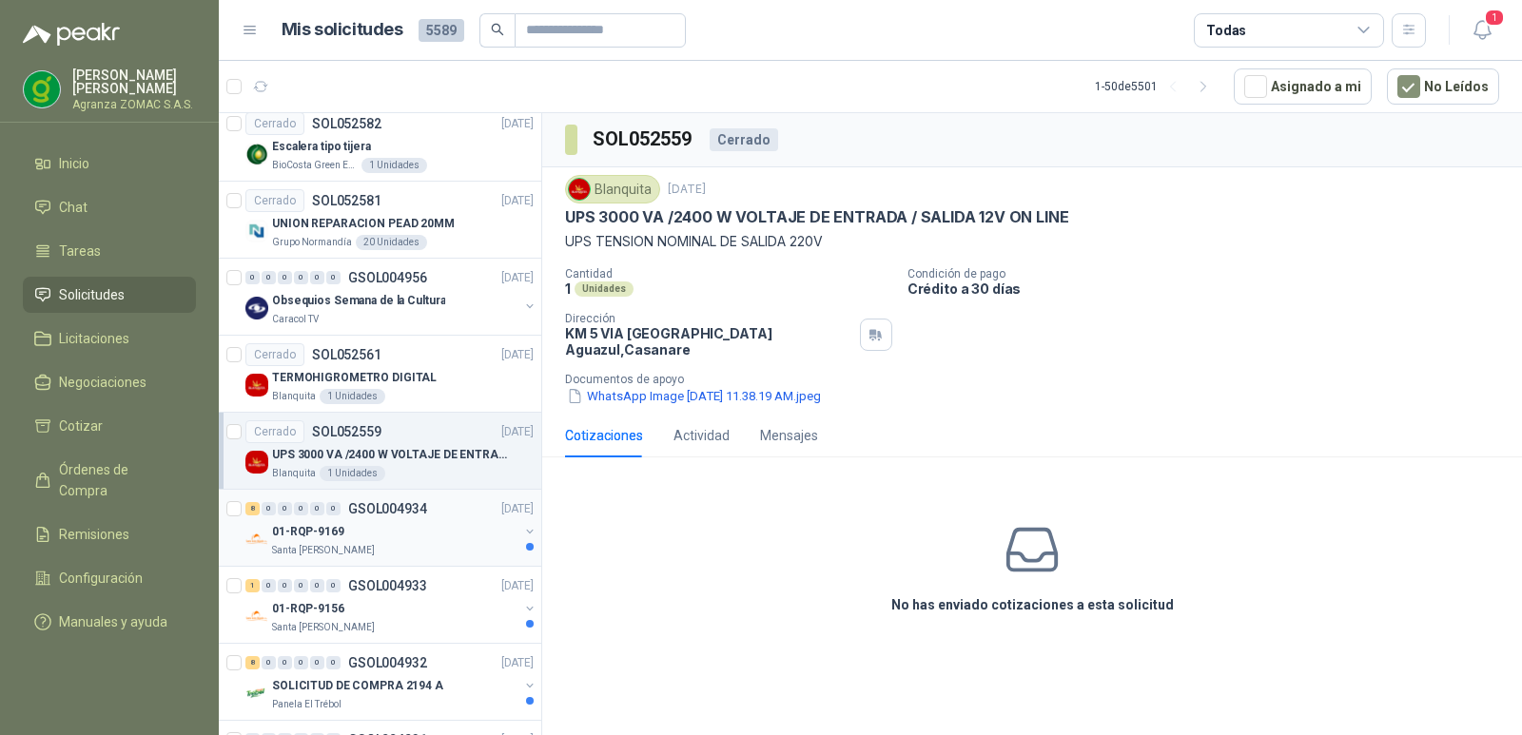
click at [442, 537] on div "01-RQP-9169" at bounding box center [395, 531] width 246 height 23
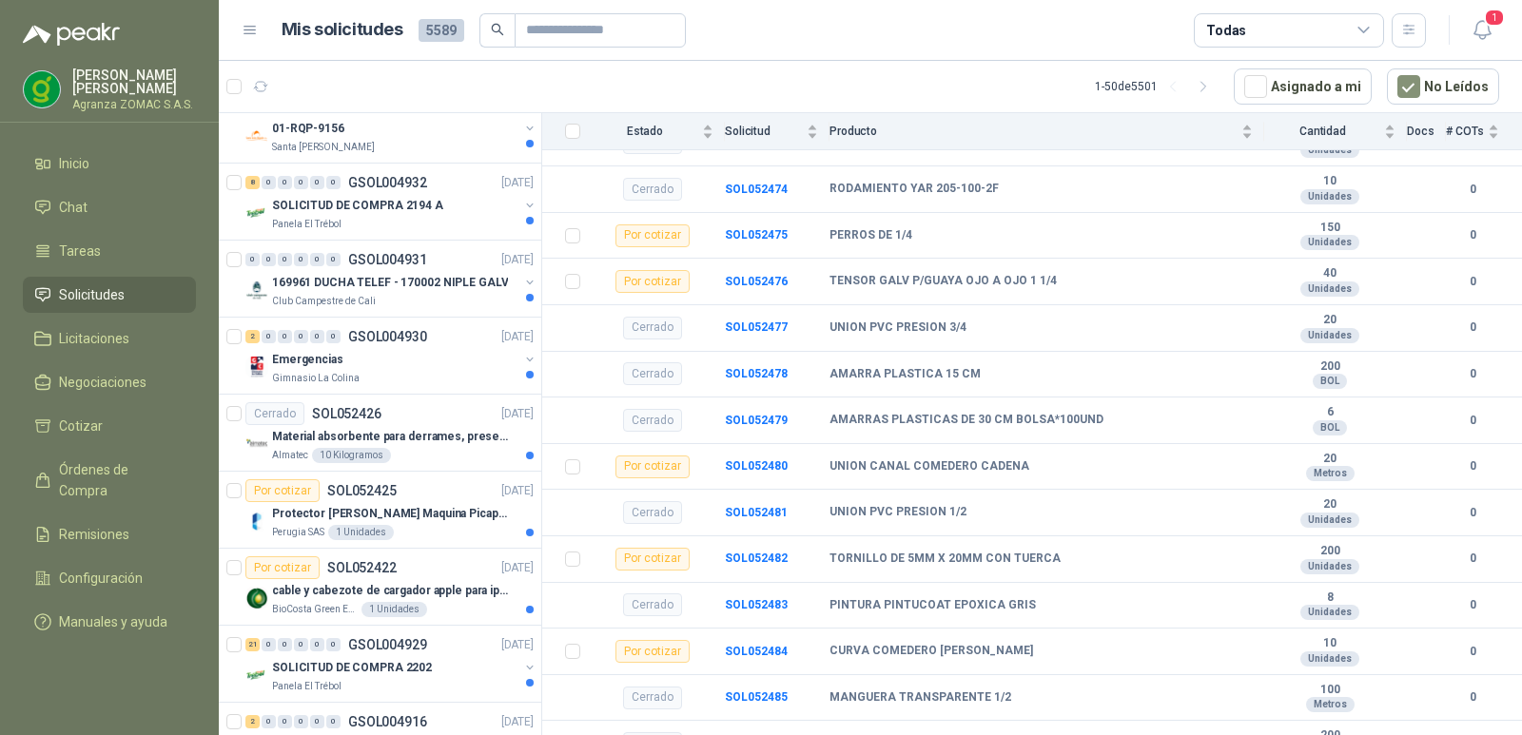
scroll to position [930, 0]
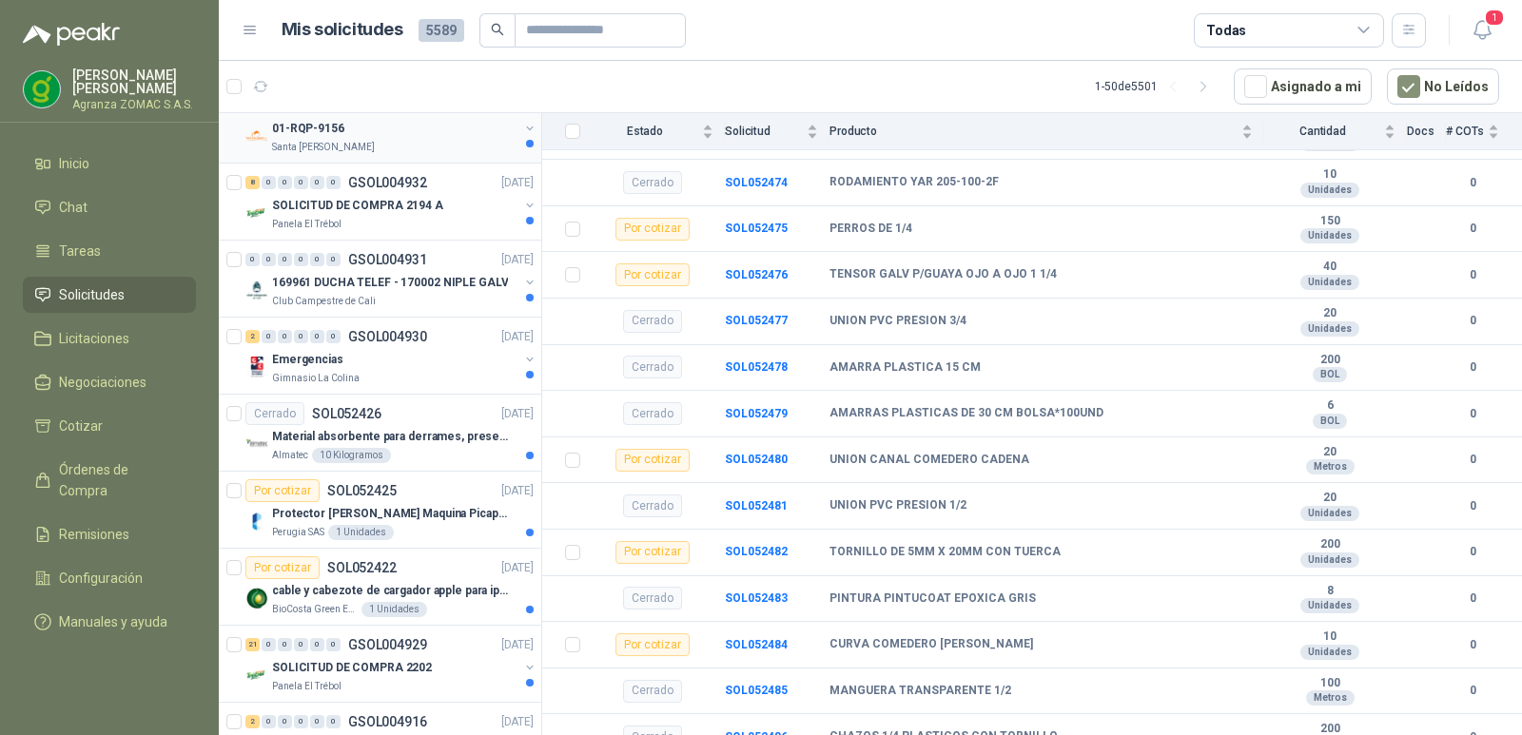
click at [414, 139] on div "01-RQP-9156" at bounding box center [395, 128] width 246 height 23
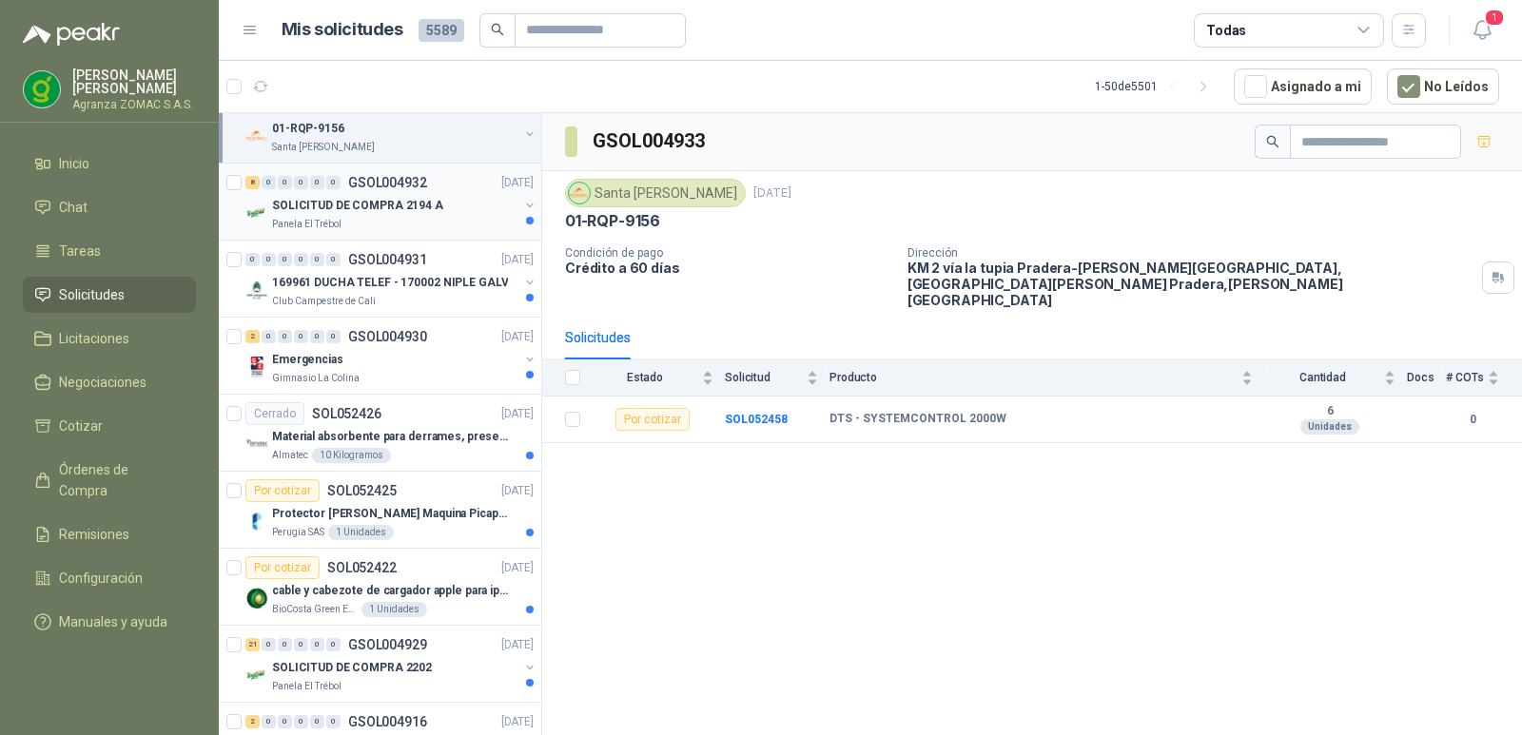
click at [412, 204] on p "SOLICITUD DE COMPRA 2194 A" at bounding box center [357, 206] width 171 height 18
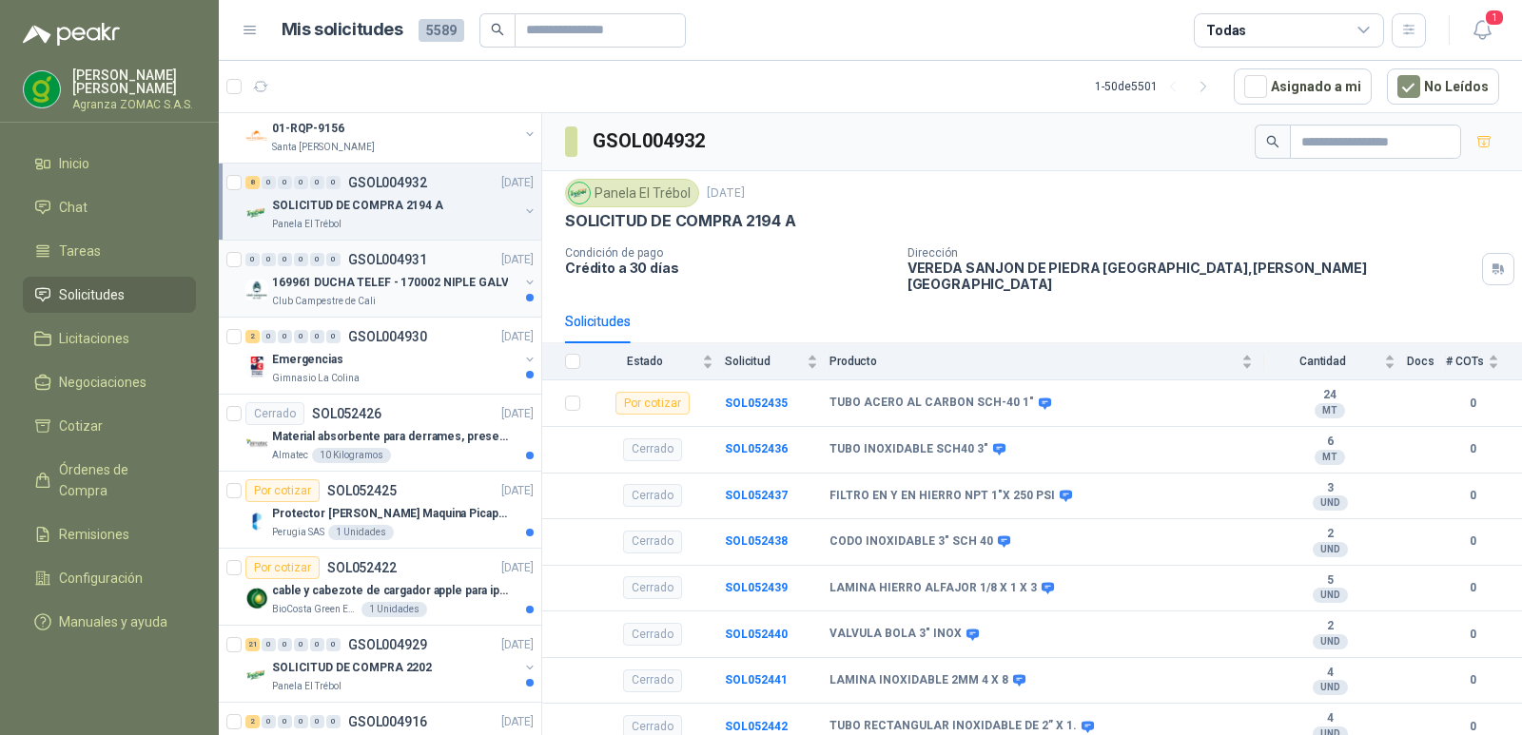
click at [391, 286] on p "169961 DUCHA TELEF - 170002 NIPLE GALV" at bounding box center [390, 283] width 236 height 18
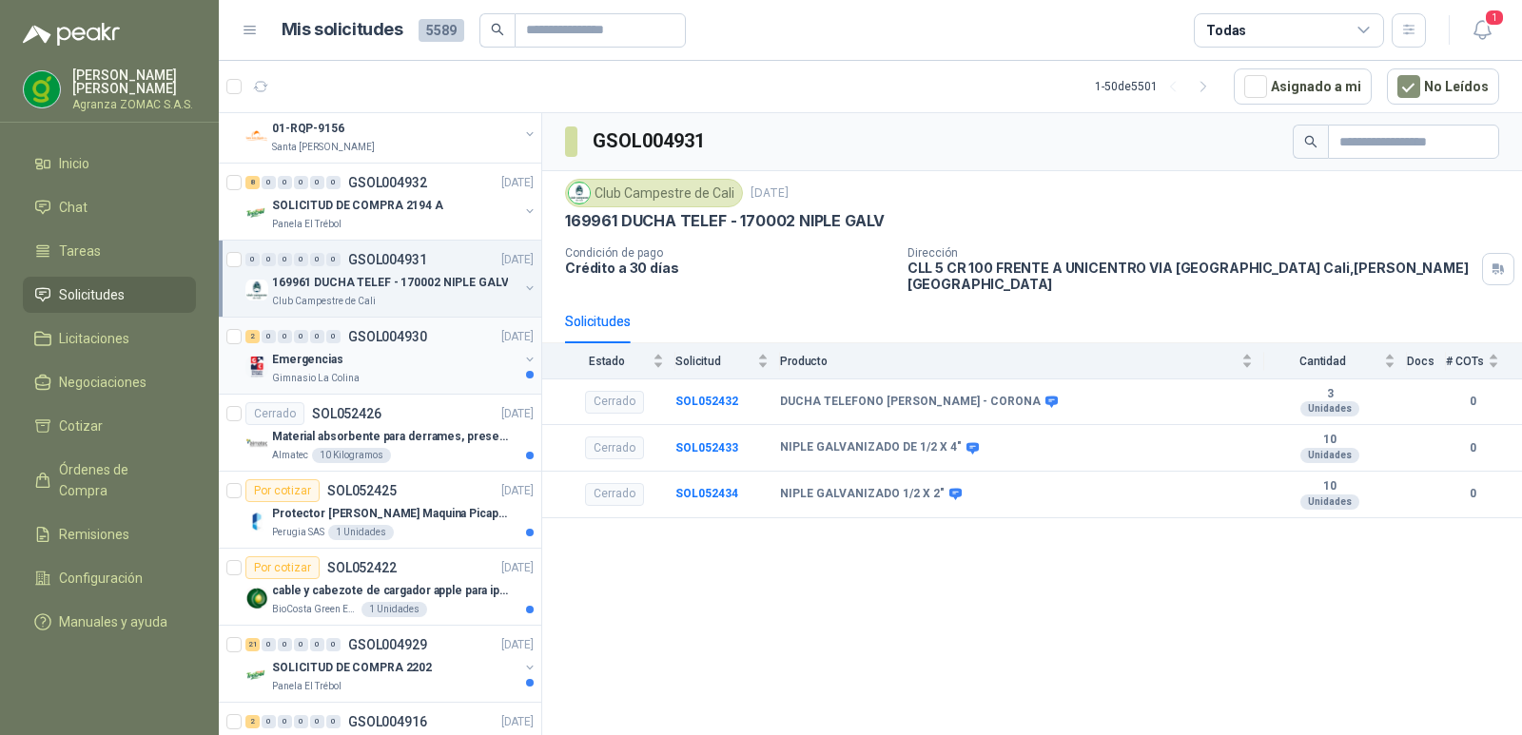
click at [441, 363] on div "Emergencias" at bounding box center [395, 359] width 246 height 23
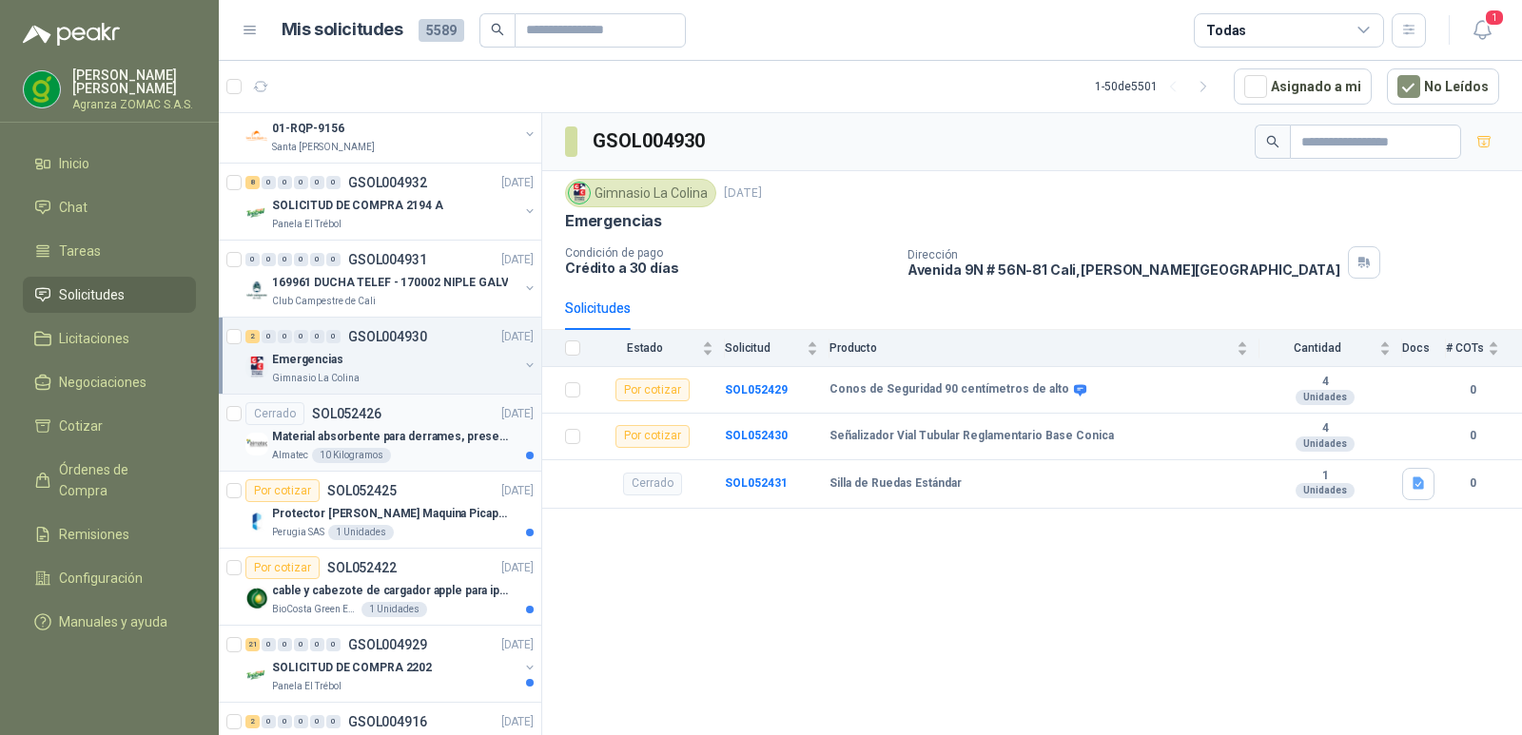
click at [424, 432] on p "Material absorbente para derrames, presentación por kg" at bounding box center [390, 437] width 237 height 18
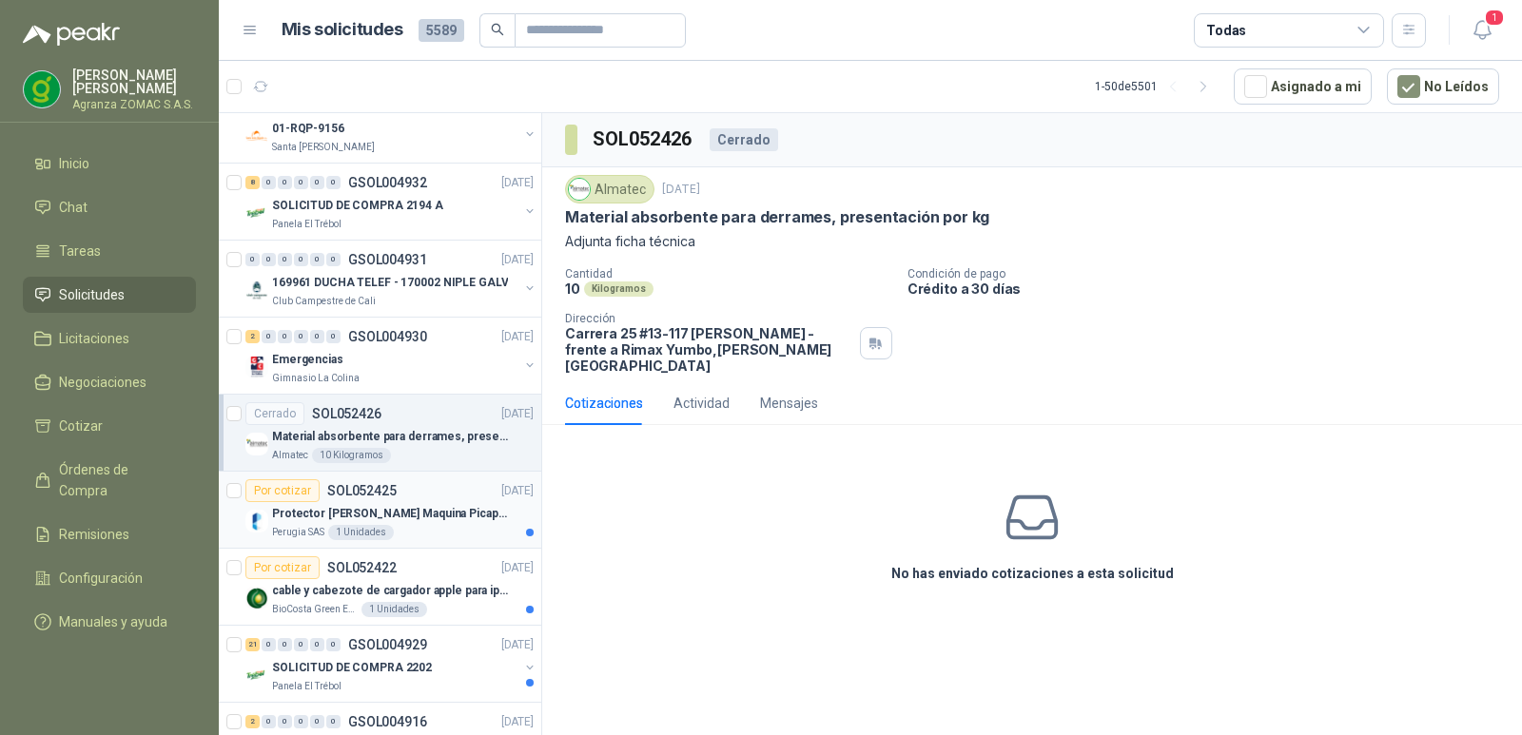
drag, startPoint x: 428, startPoint y: 512, endPoint x: 485, endPoint y: 496, distance: 59.3
click at [429, 512] on p "Protector [PERSON_NAME] Maquina Picapasto: [PERSON_NAME]. P9MR. Serie: 2973" at bounding box center [390, 514] width 237 height 18
